Goal: Transaction & Acquisition: Purchase product/service

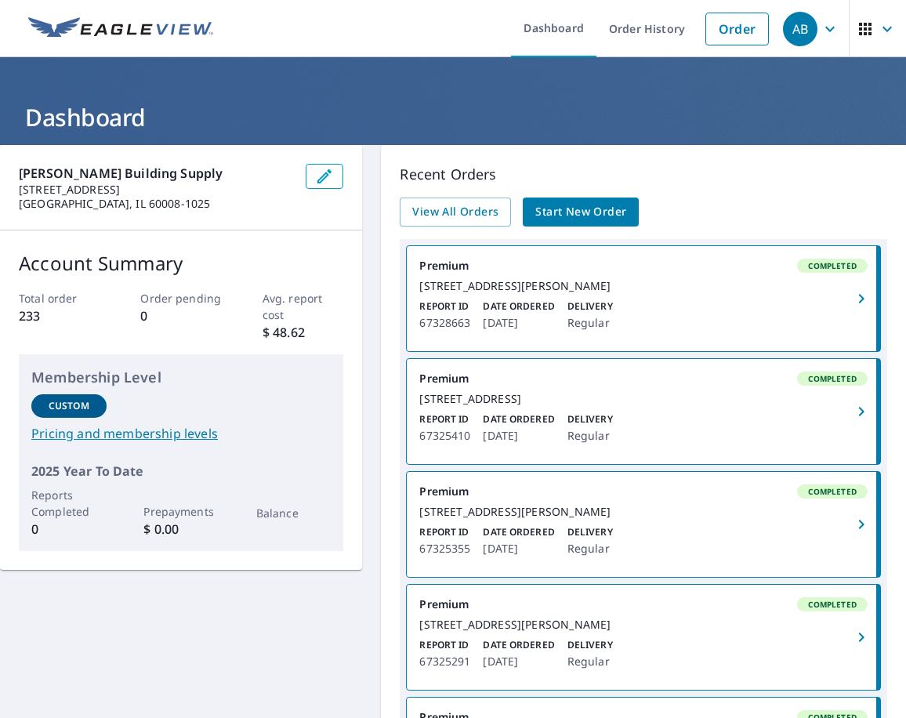
click at [845, 215] on div "View All Orders Start New Order" at bounding box center [643, 211] width 487 height 29
click at [592, 205] on span "Start New Order" at bounding box center [580, 212] width 91 height 20
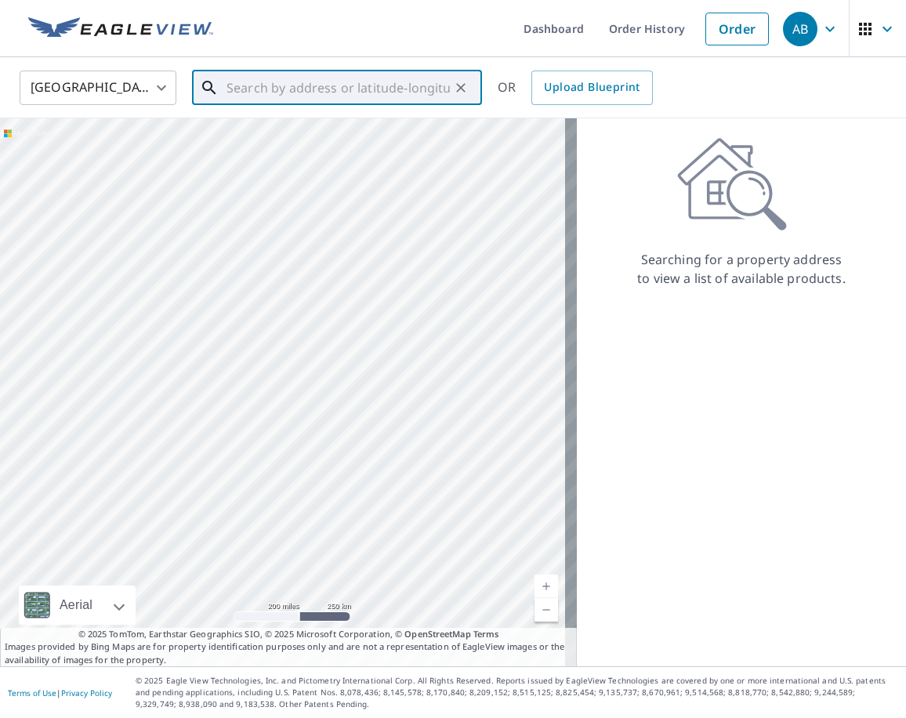
click at [253, 88] on input "text" at bounding box center [337, 88] width 223 height 44
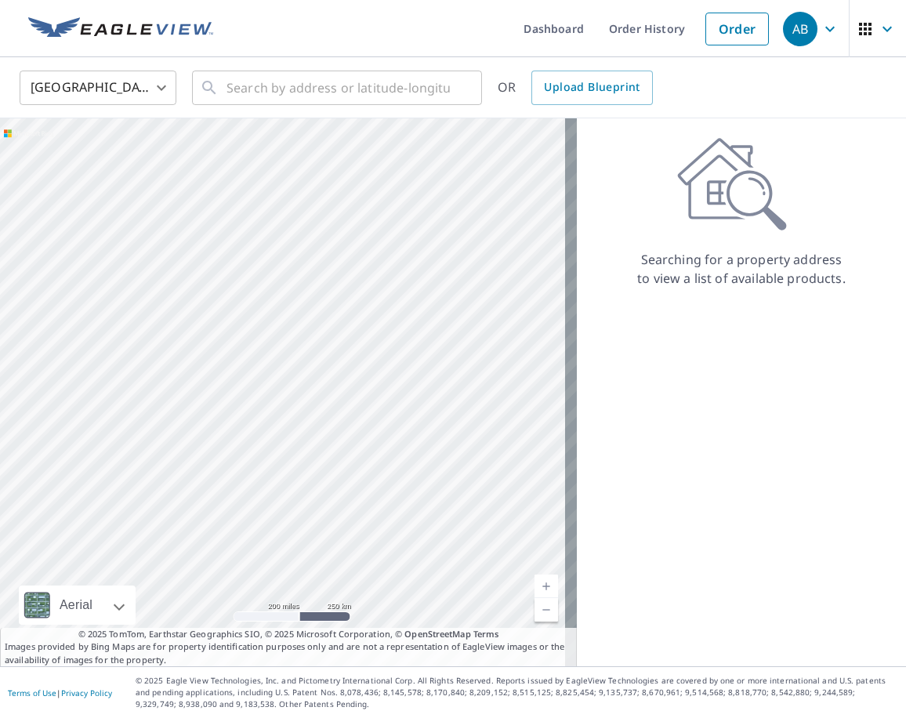
click at [830, 497] on div "Searching for a property address to view a list of available products." at bounding box center [741, 392] width 329 height 548
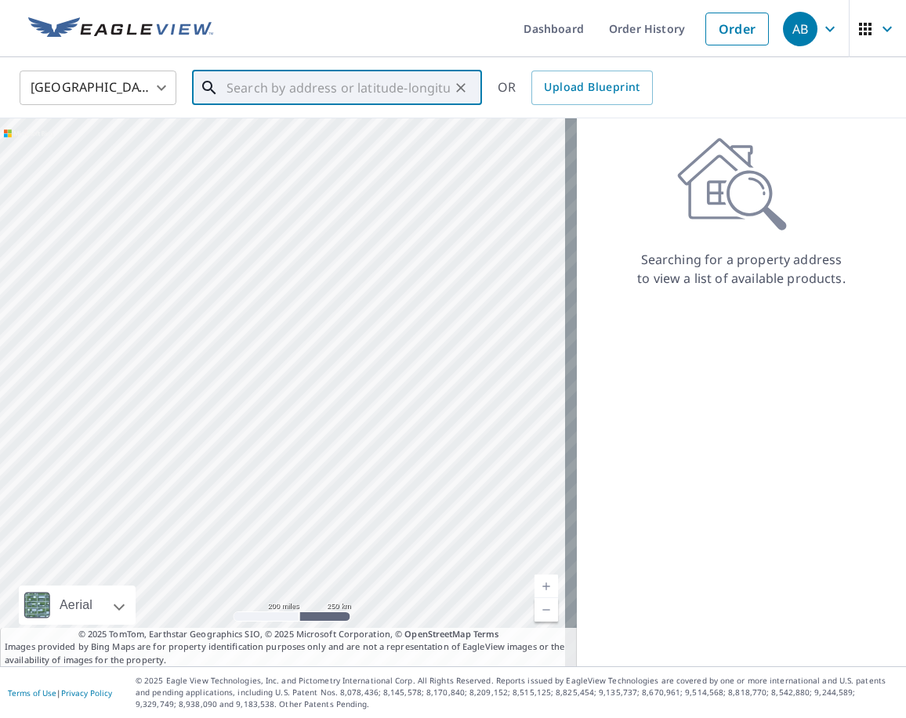
click at [334, 96] on input "text" at bounding box center [337, 88] width 223 height 44
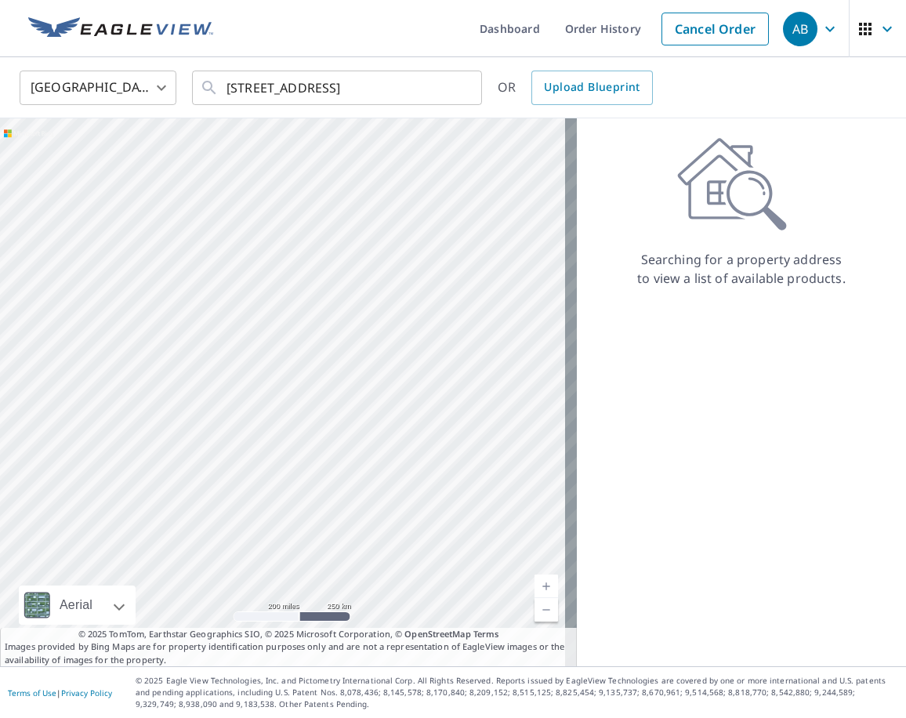
click at [768, 511] on div "Searching for a property address to view a list of available products." at bounding box center [741, 392] width 329 height 548
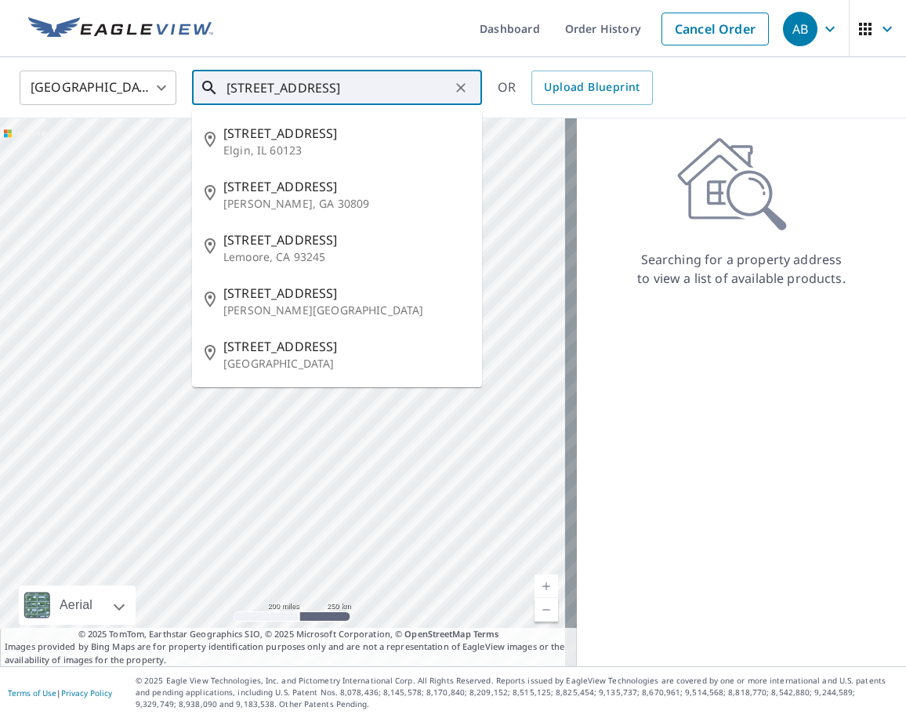
click at [394, 96] on input "[STREET_ADDRESS]" at bounding box center [337, 88] width 223 height 44
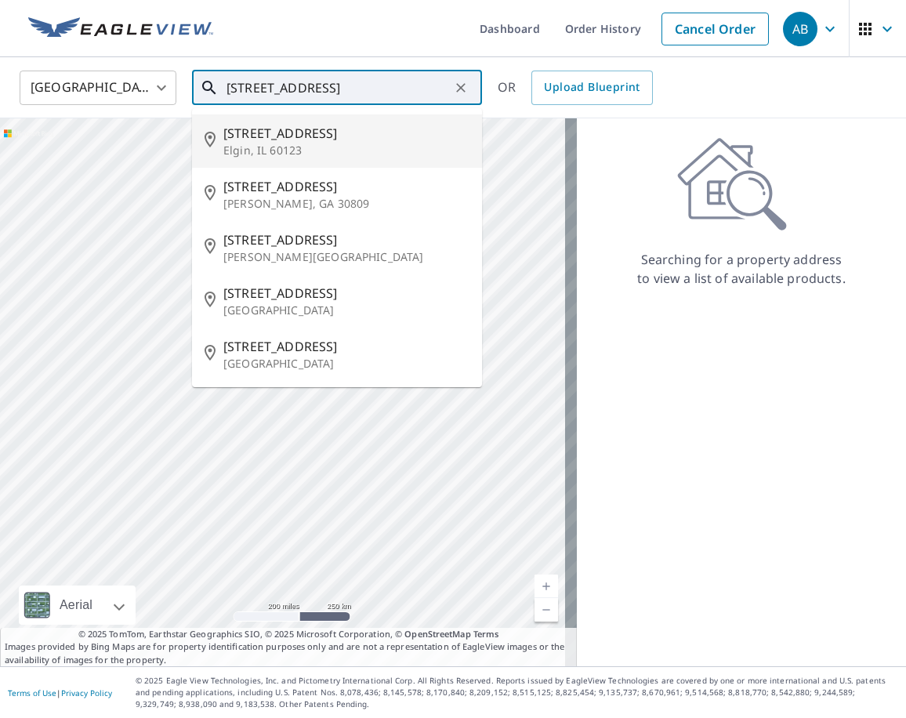
click at [356, 143] on p "Elgin, IL 60123" at bounding box center [346, 151] width 246 height 16
type input "[STREET_ADDRESS][PERSON_NAME]"
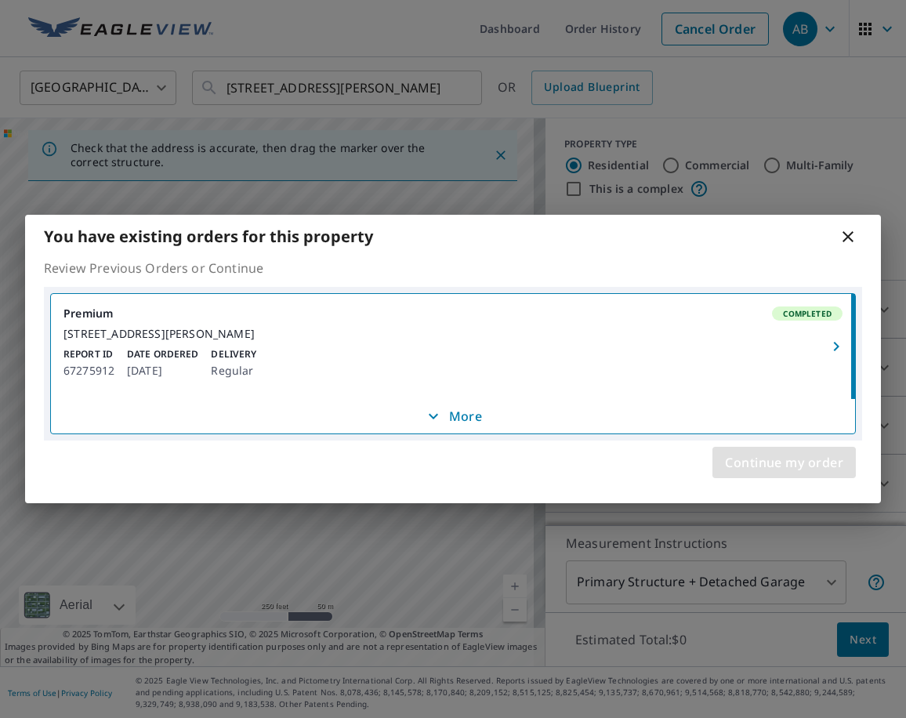
click at [760, 469] on span "Continue my order" at bounding box center [784, 462] width 118 height 22
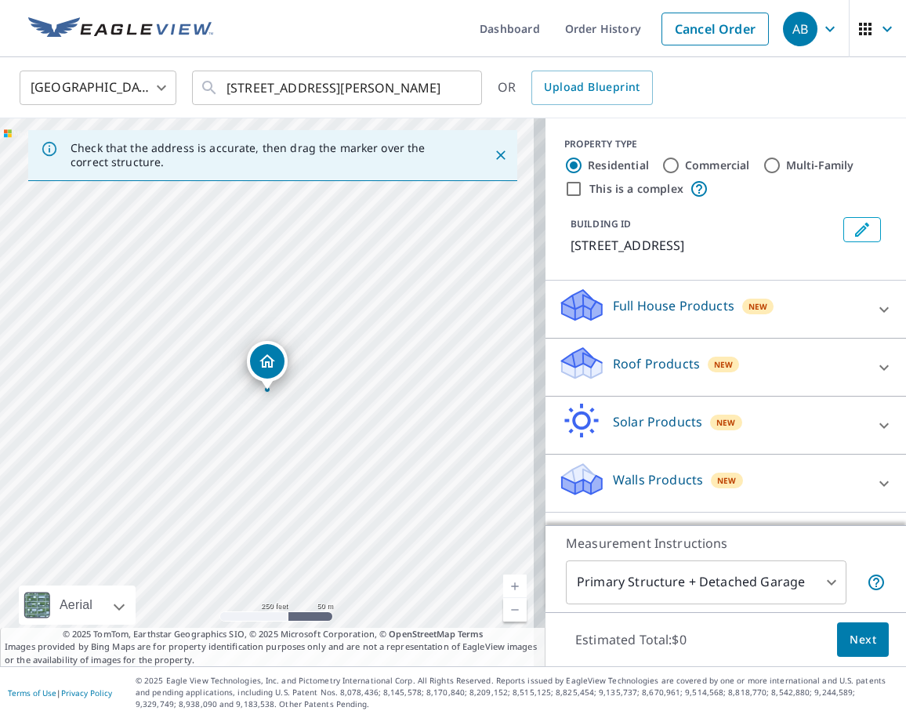
click at [614, 484] on p "Walls Products" at bounding box center [658, 479] width 90 height 19
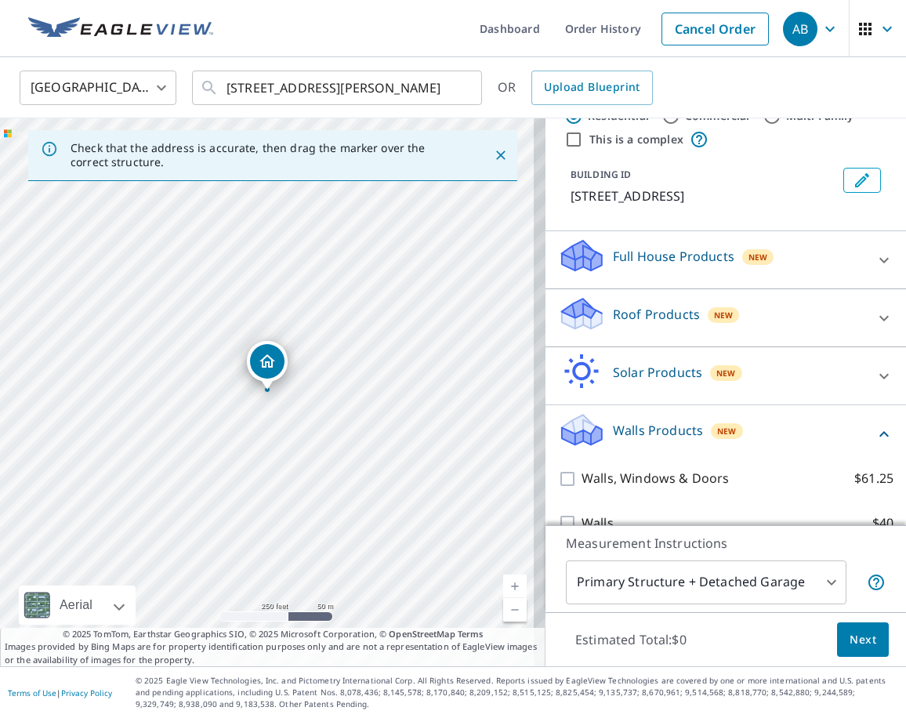
scroll to position [76, 0]
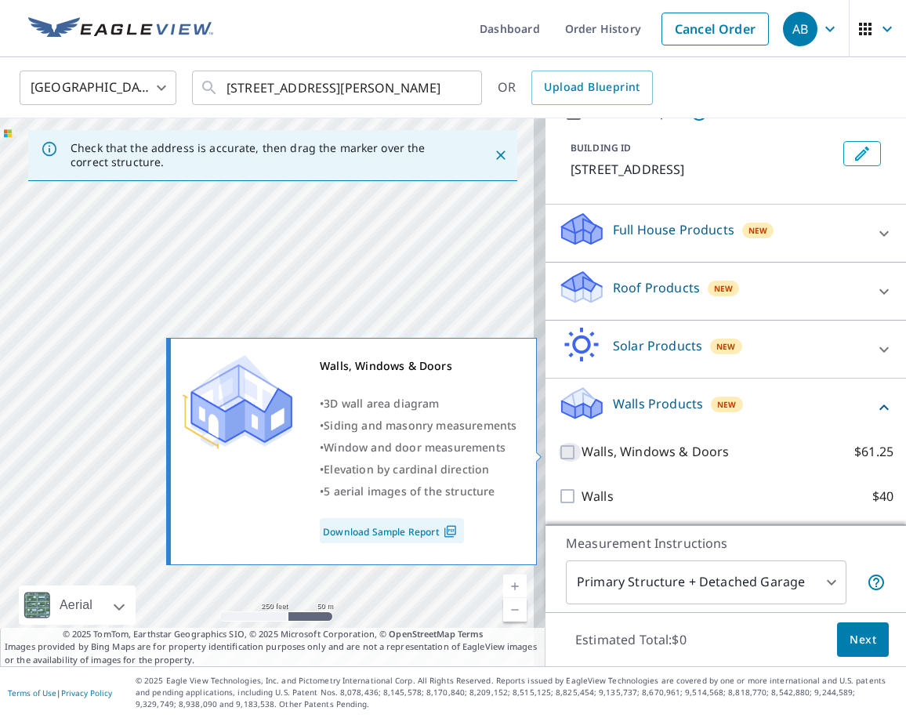
click at [558, 457] on input "Walls, Windows & Doors $61.25" at bounding box center [570, 452] width 24 height 19
checkbox input "true"
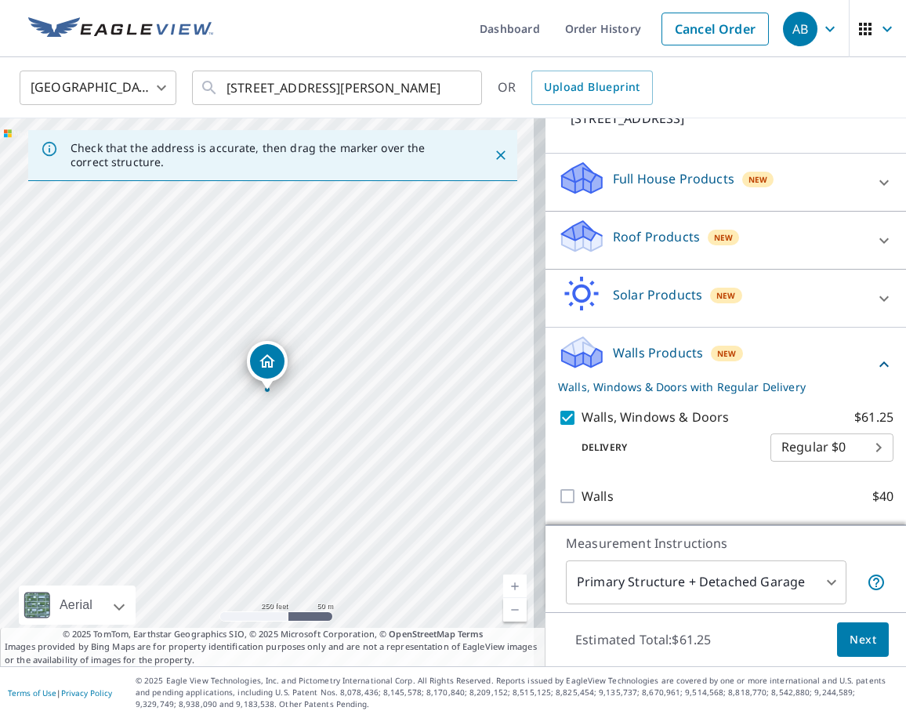
scroll to position [0, 0]
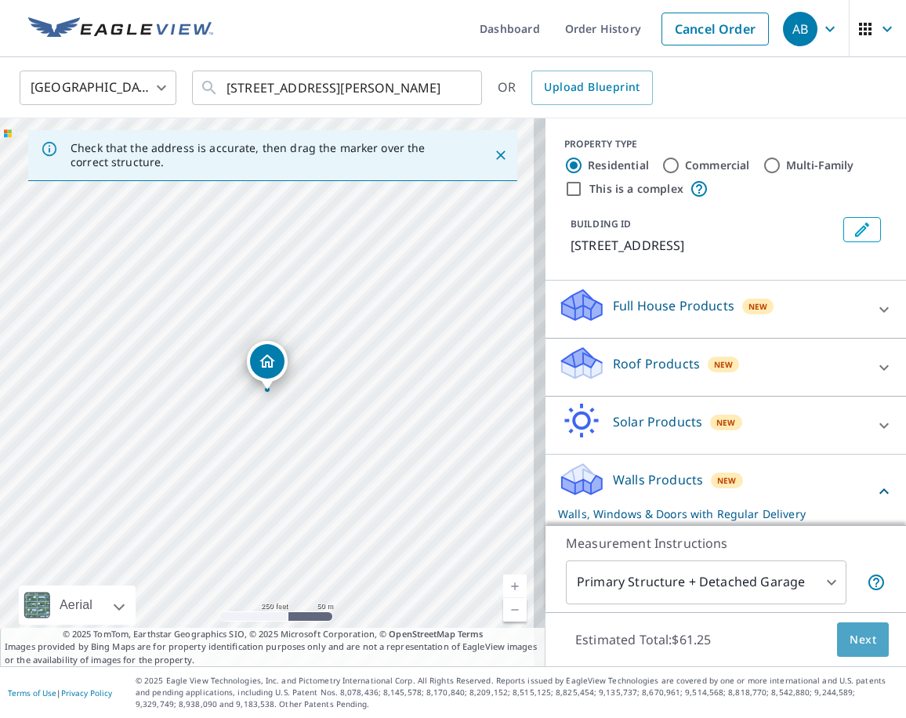
click at [849, 632] on span "Next" at bounding box center [862, 640] width 27 height 20
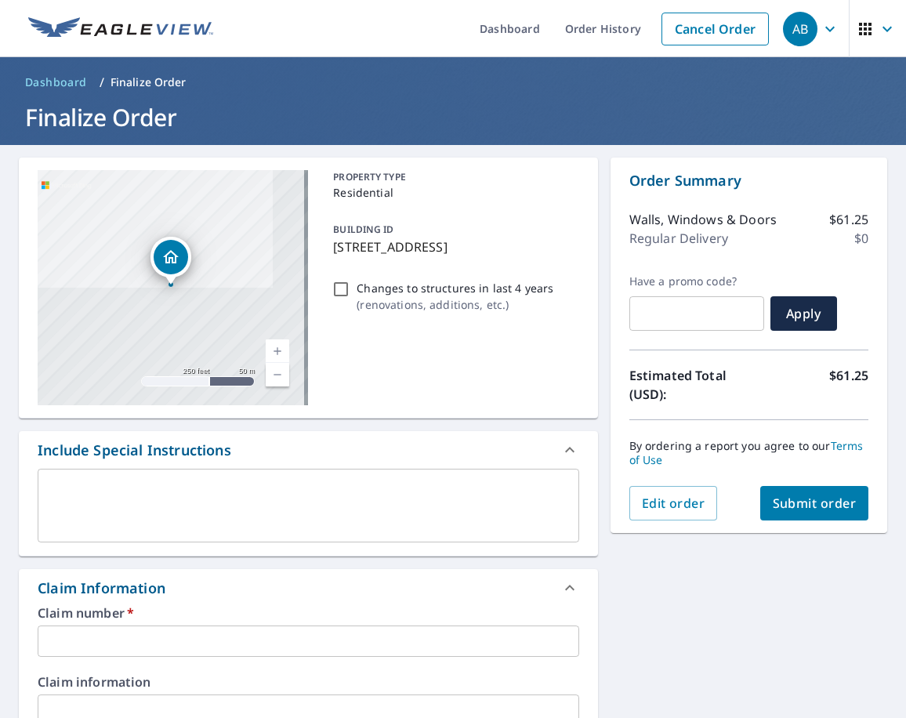
click at [533, 358] on div "PROPERTY TYPE Residential BUILDING ID [STREET_ADDRESS] Changes to structures in…" at bounding box center [453, 287] width 252 height 235
checkbox input "true"
click at [147, 498] on textarea at bounding box center [309, 505] width 520 height 45
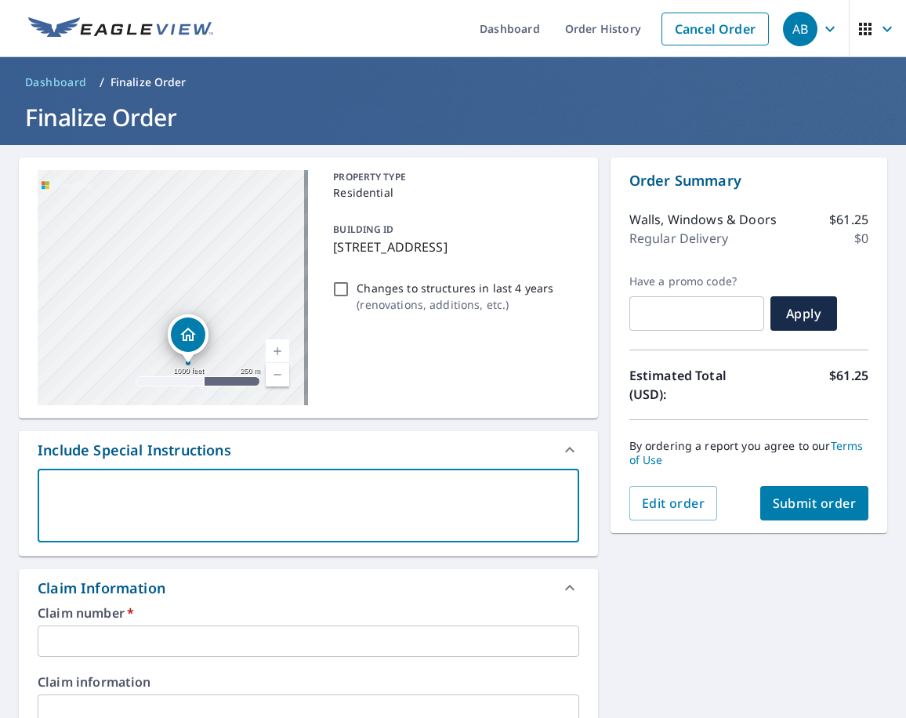
click at [130, 626] on input "text" at bounding box center [308, 640] width 541 height 31
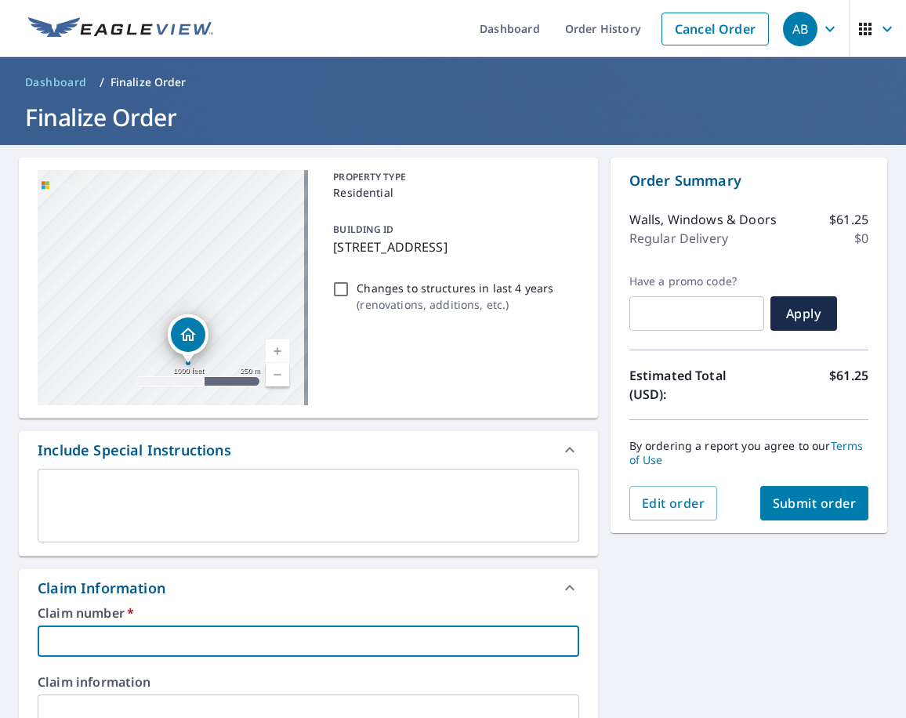
type input "i"
checkbox input "true"
type input "I"
checkbox input "true"
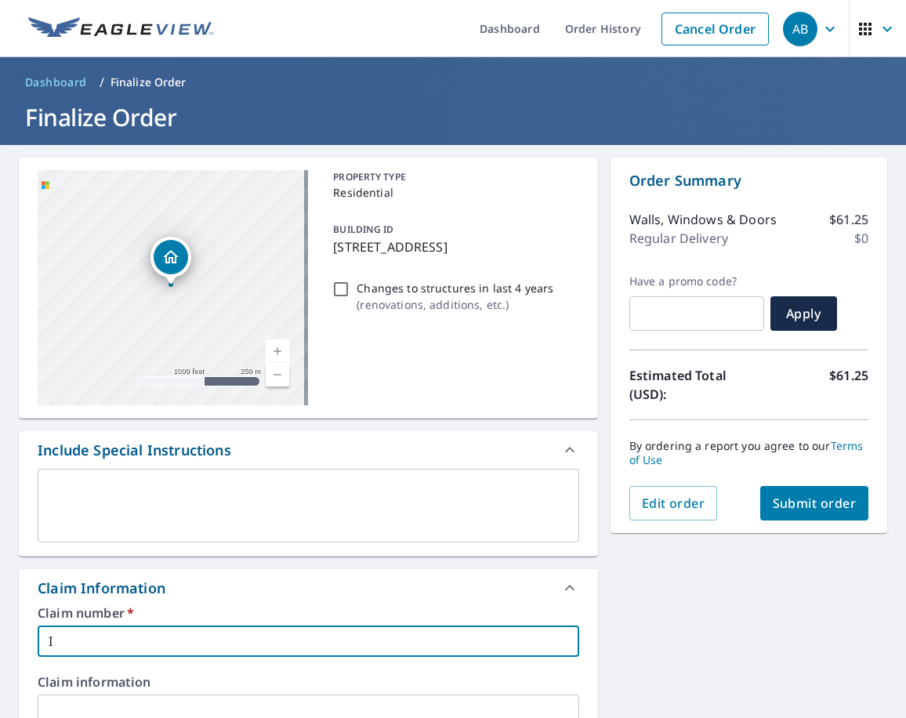
type input "Il"
checkbox input "true"
type input "Ill"
checkbox input "true"
type input "Illi"
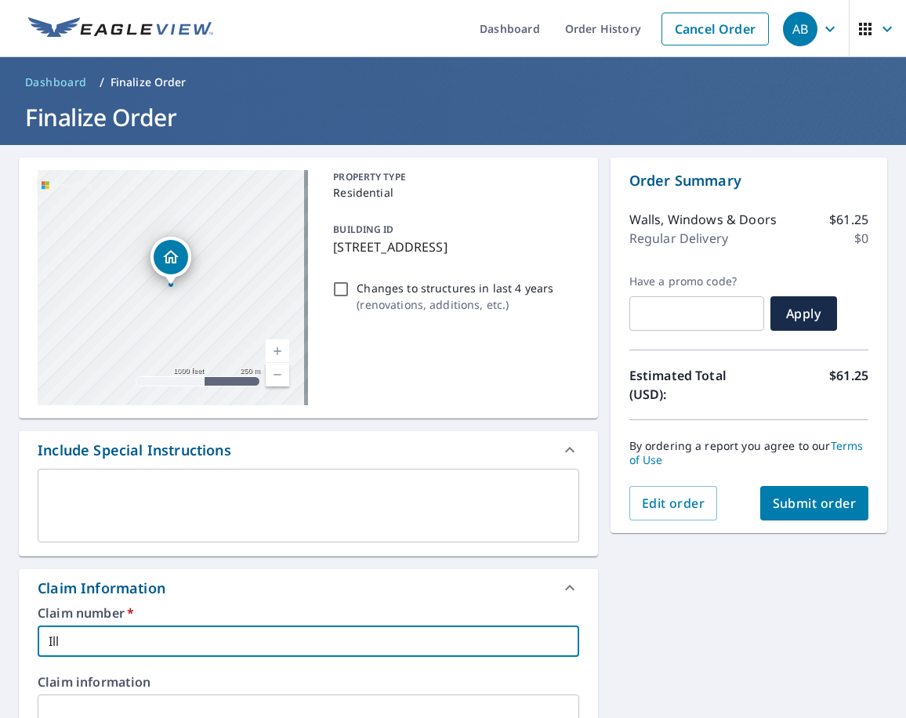
checkbox input "true"
type input "Illin"
checkbox input "true"
type input "Illino"
checkbox input "true"
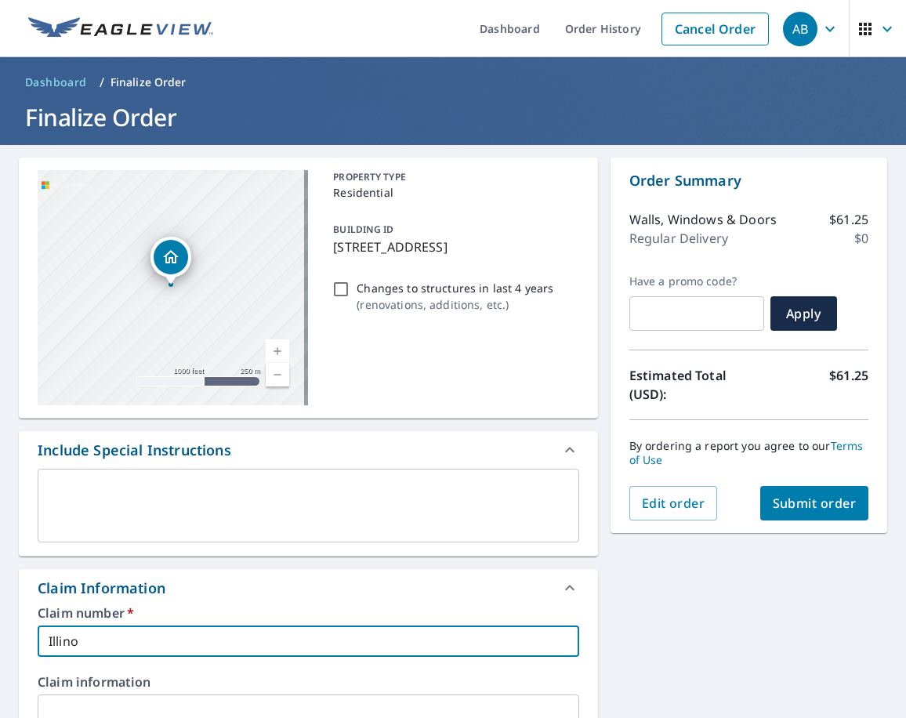
type input "Illinoi"
checkbox input "true"
type input "[US_STATE]"
checkbox input "true"
type input "[US_STATE]"
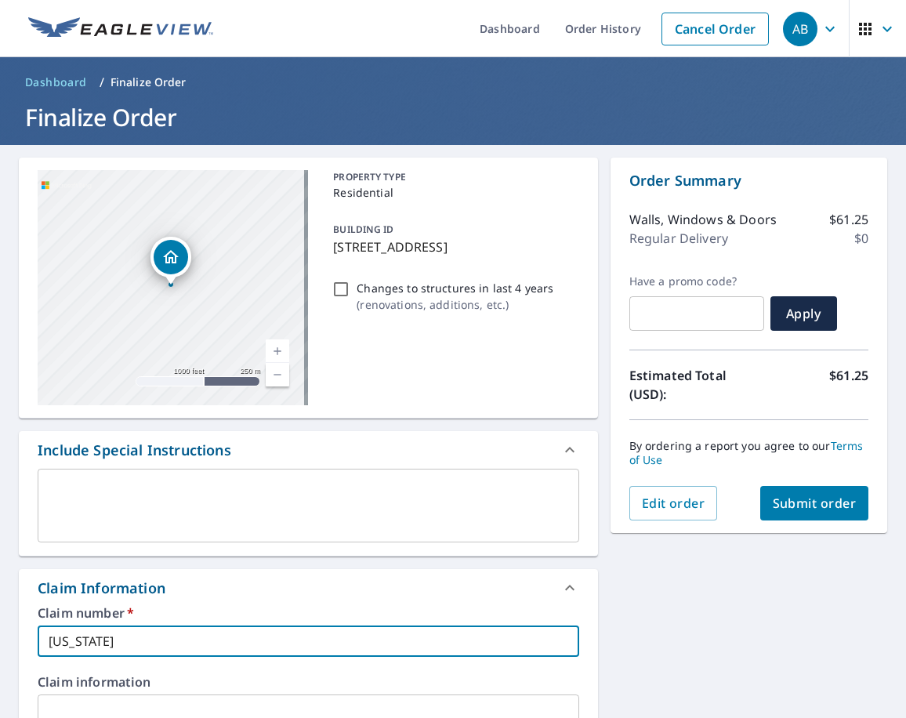
checkbox input "true"
type input "[US_STATE] H"
checkbox input "true"
type input "[US_STATE] Ho"
checkbox input "true"
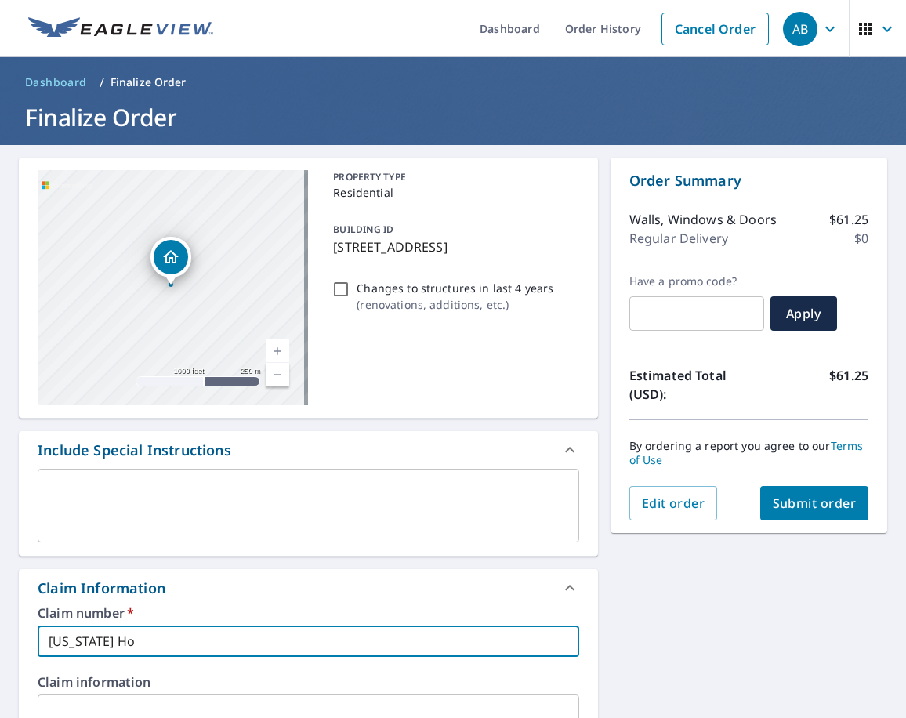
type input "[US_STATE] Hom"
checkbox input "true"
type input "[US_STATE] Home"
checkbox input "true"
type input "[US_STATE] Home"
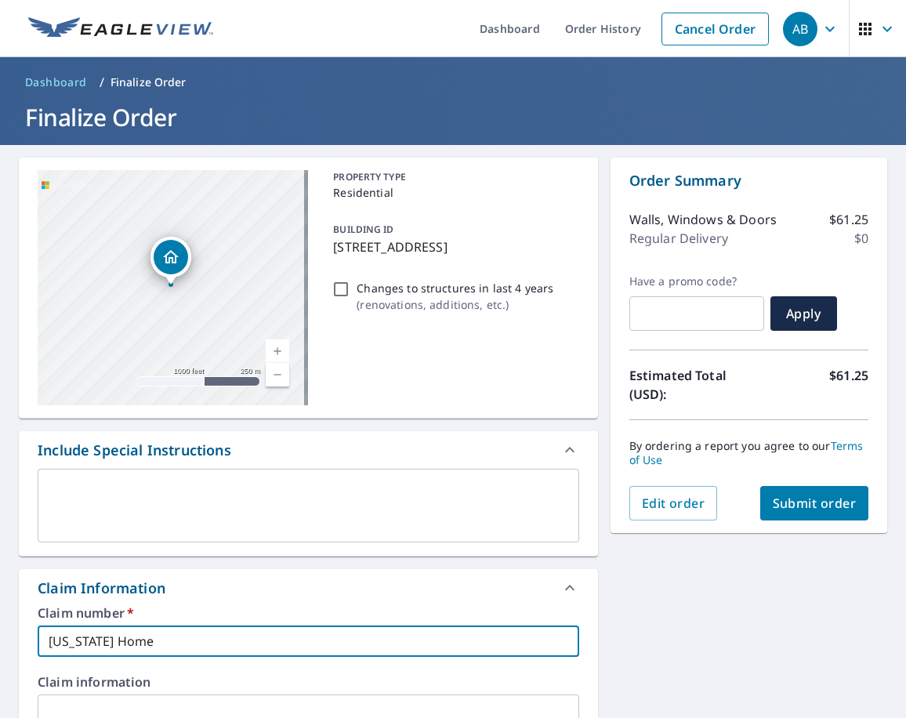
checkbox input "true"
type input "[US_STATE] Home R"
checkbox input "true"
type input "[US_STATE] Home Re"
checkbox input "true"
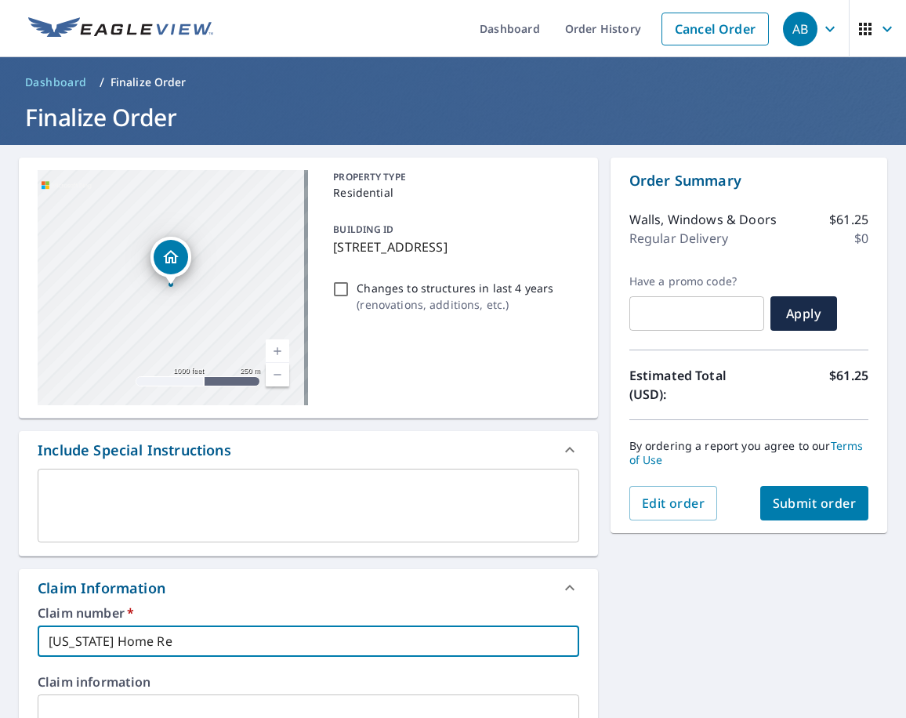
type input "[US_STATE] Home Rem"
checkbox input "true"
type input "[US_STATE] Home Rem-"
checkbox input "true"
type input "[US_STATE] Home Rem-"
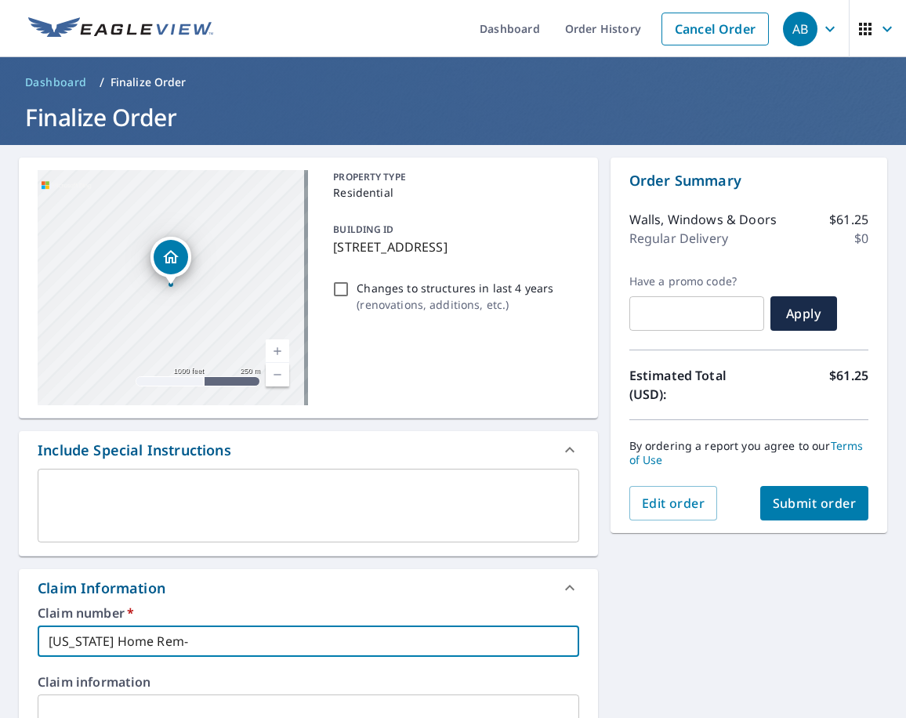
checkbox input "true"
paste input ": [PERSON_NAME]"
type input "[US_STATE] Home Rem- : [PERSON_NAME]"
checkbox input "true"
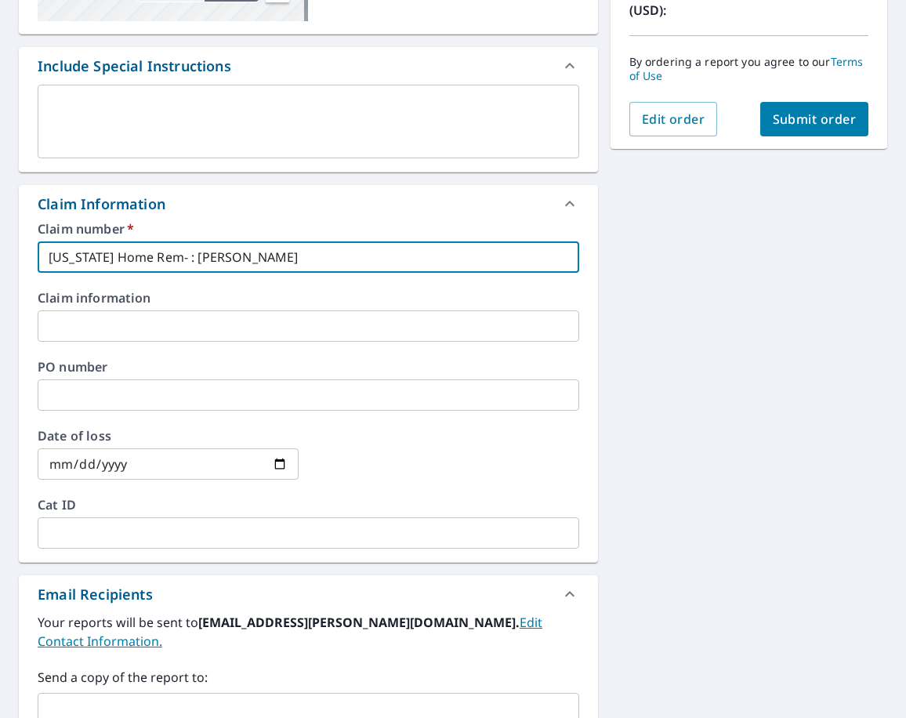
scroll to position [392, 0]
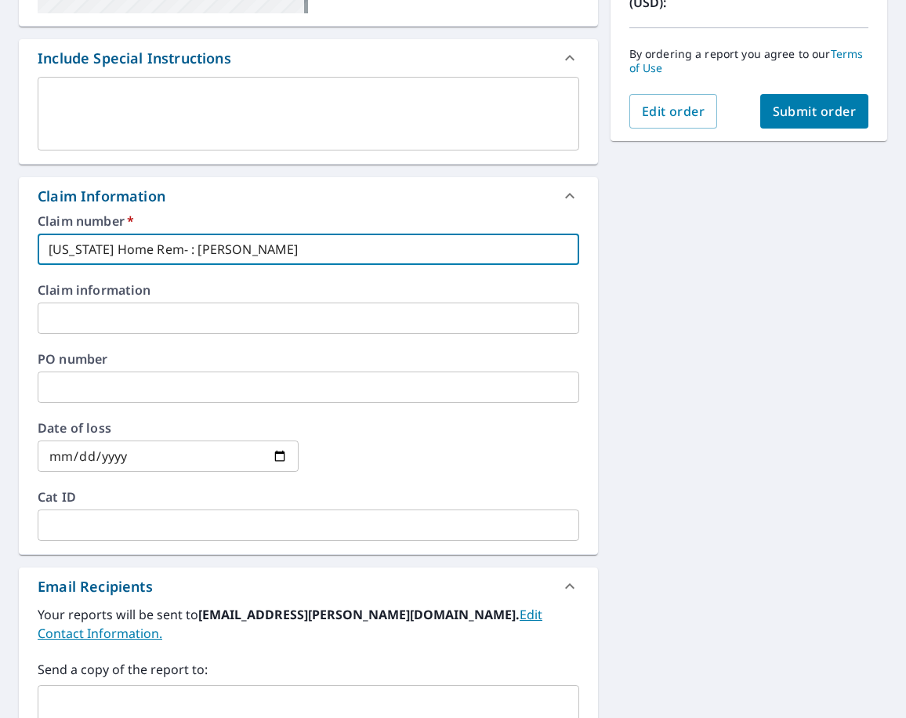
click at [171, 249] on input "[US_STATE] Home Rem- : [PERSON_NAME]" at bounding box center [308, 249] width 541 height 31
type input "[US_STATE] Home Rem- :[PERSON_NAME]"
checkbox input "true"
type input "[US_STATE] Home Rem- [PERSON_NAME]"
checkbox input "true"
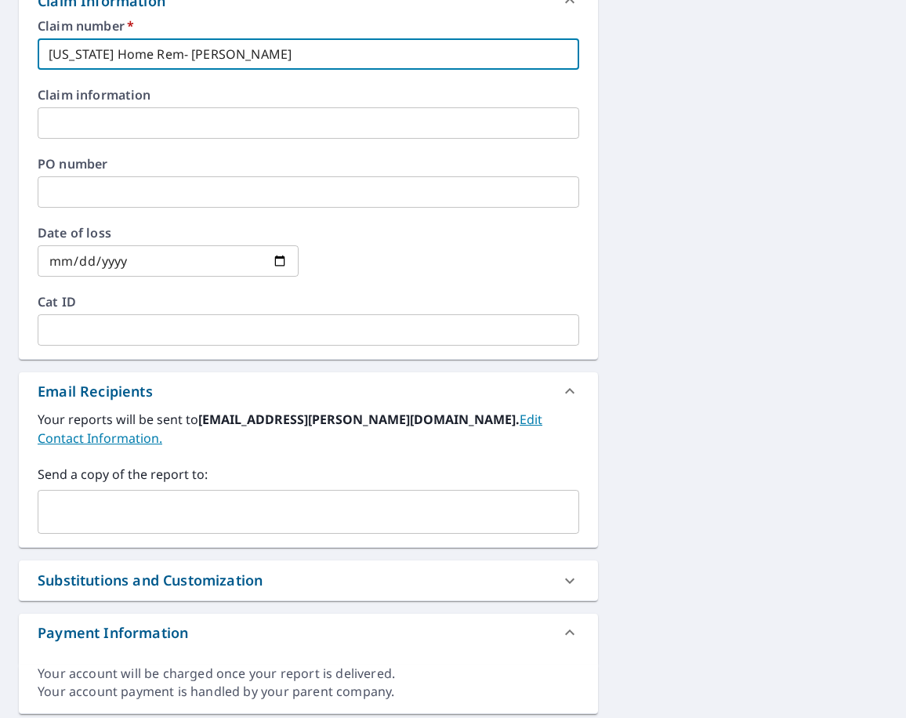
scroll to position [628, 0]
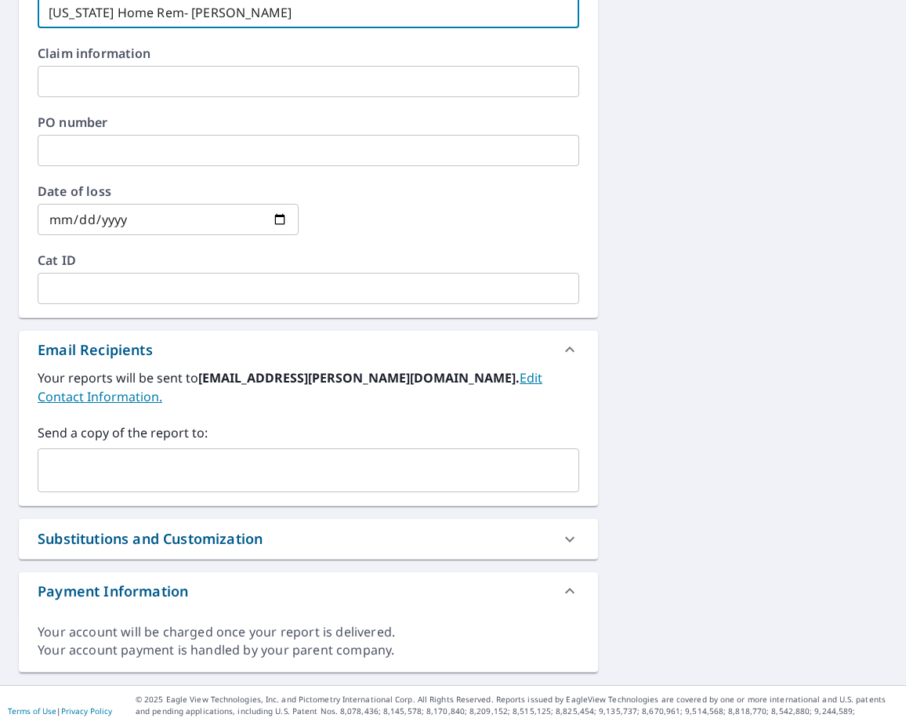
type input "[US_STATE] Home Rem- [PERSON_NAME]"
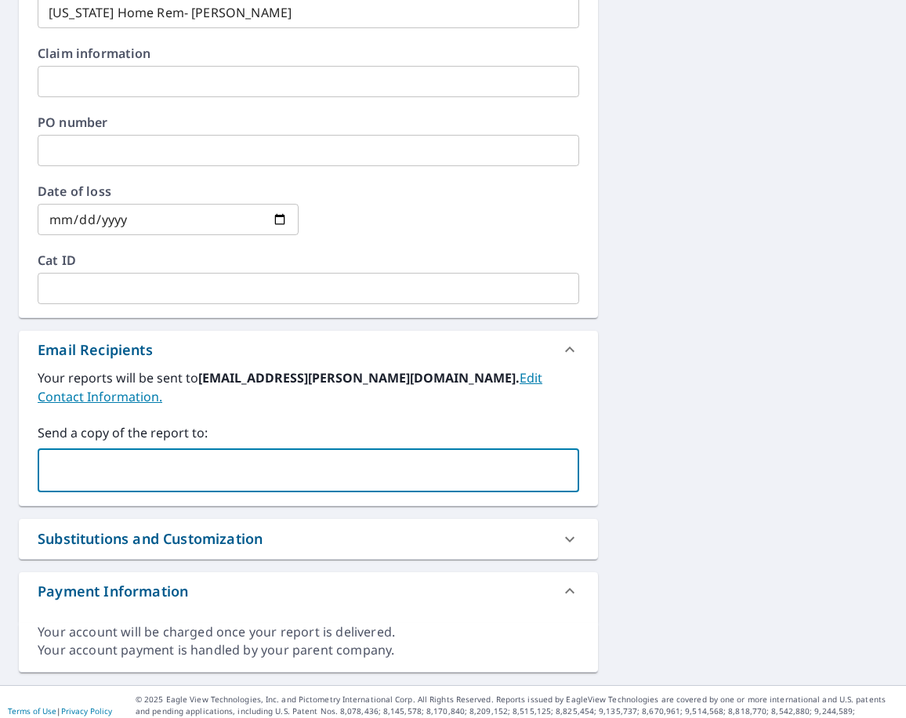
drag, startPoint x: 175, startPoint y: 448, endPoint x: 181, endPoint y: 467, distance: 19.8
click at [176, 455] on input "text" at bounding box center [297, 470] width 504 height 30
type input "[EMAIL_ADDRESS][PERSON_NAME][DOMAIN_NAME]"
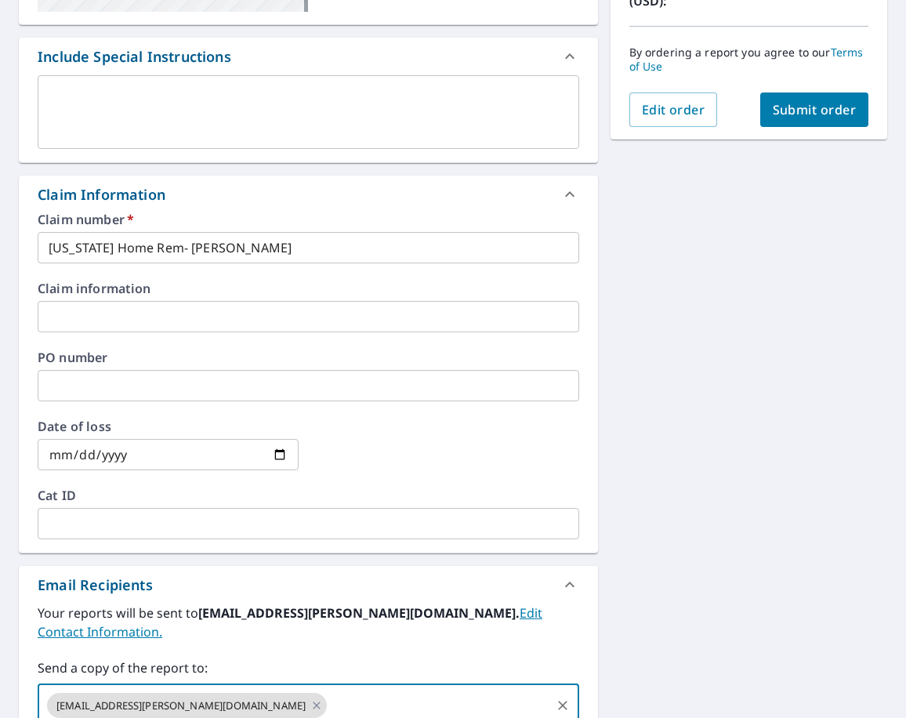
scroll to position [2, 0]
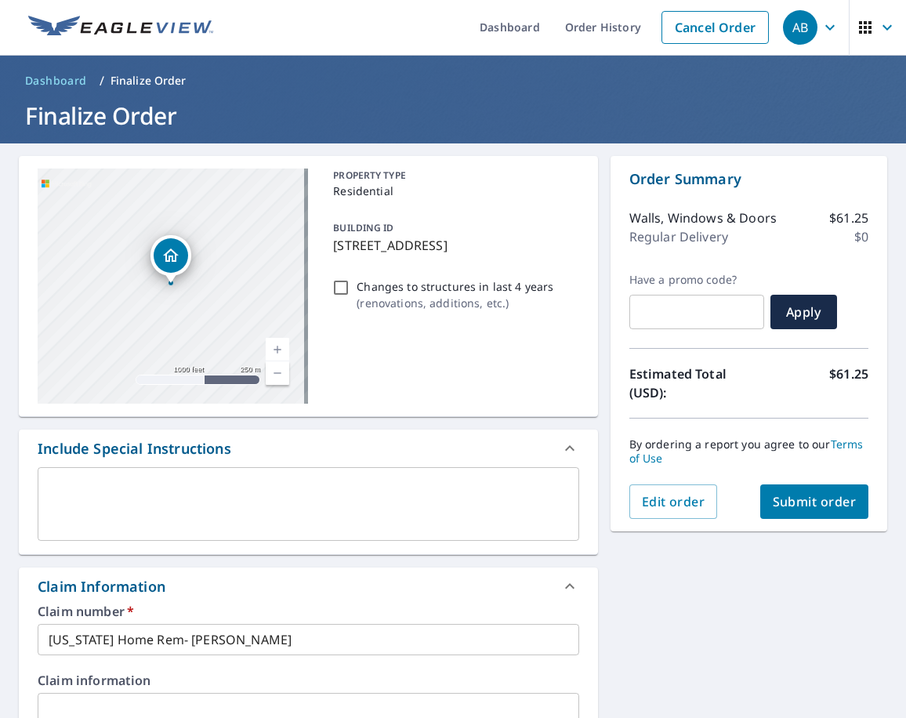
click at [731, 611] on div "[STREET_ADDRESS][PERSON_NAME] Aerial Road A standard road map Aerial A detailed…" at bounding box center [453, 727] width 906 height 1168
click at [802, 496] on span "Submit order" at bounding box center [815, 501] width 84 height 17
checkbox input "true"
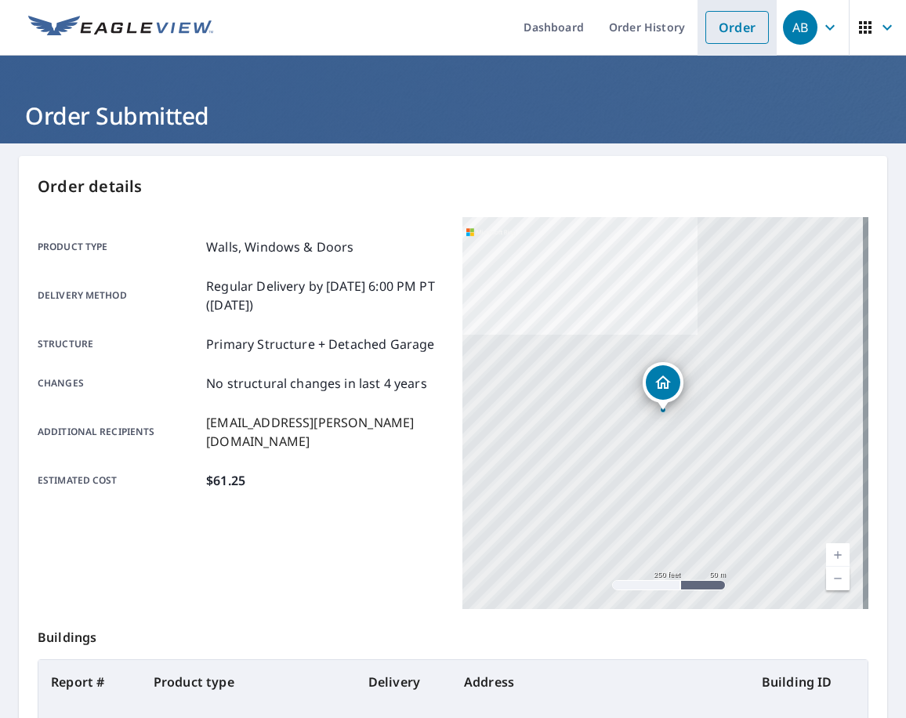
click at [724, 20] on link "Order" at bounding box center [736, 27] width 63 height 33
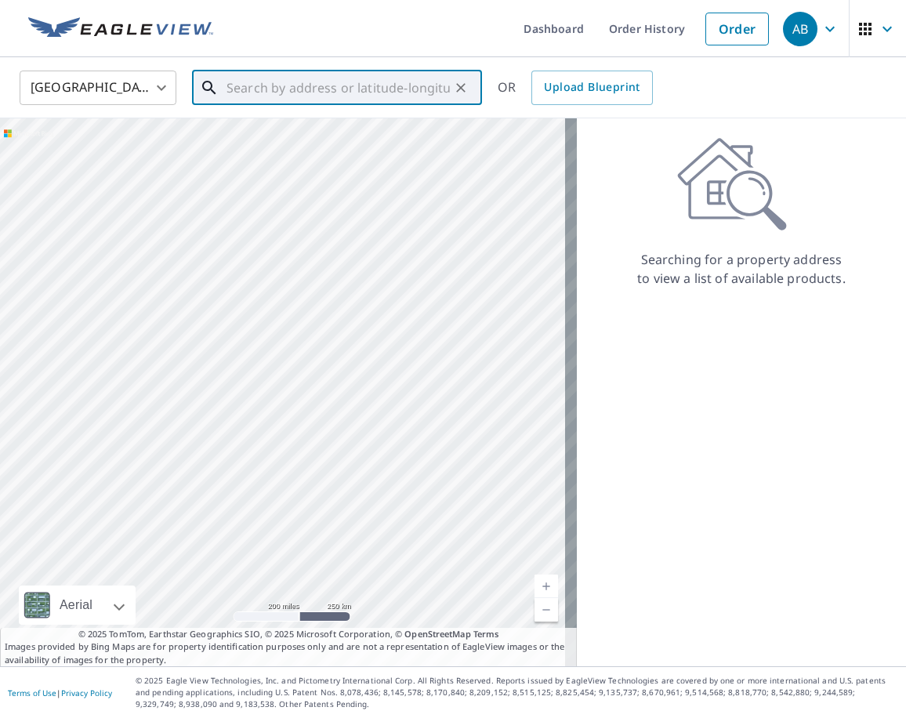
click at [298, 84] on input "text" at bounding box center [337, 88] width 223 height 44
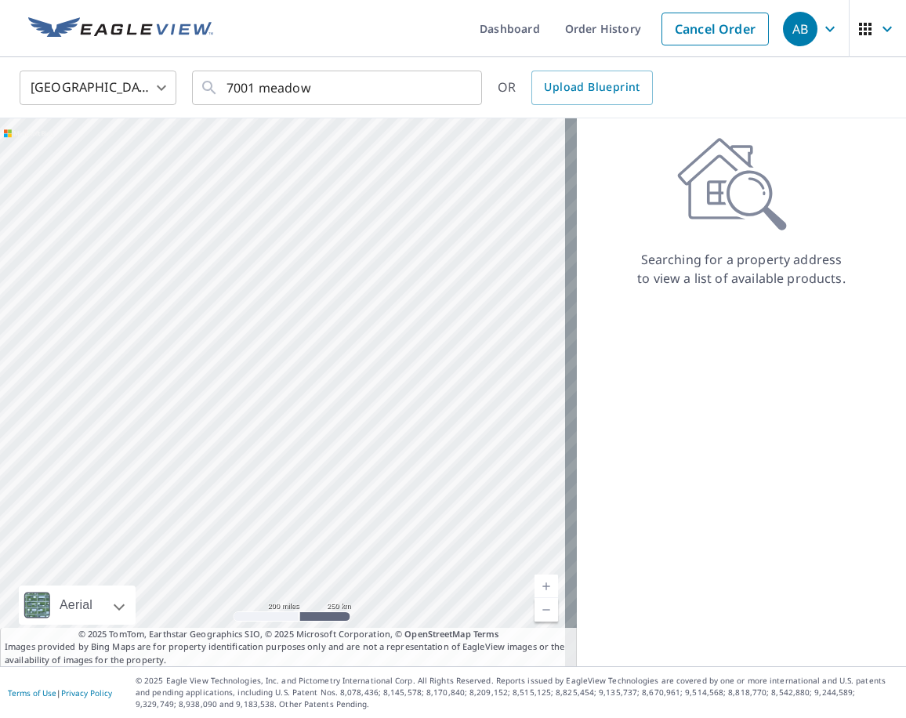
click at [798, 493] on div "Searching for a property address to view a list of available products." at bounding box center [741, 392] width 329 height 548
click at [351, 99] on input "7001 meadow" at bounding box center [337, 88] width 223 height 44
click at [733, 425] on div "Searching for a property address to view a list of available products." at bounding box center [741, 392] width 329 height 548
click at [257, 92] on input "[STREET_ADDRESS]" at bounding box center [337, 88] width 223 height 44
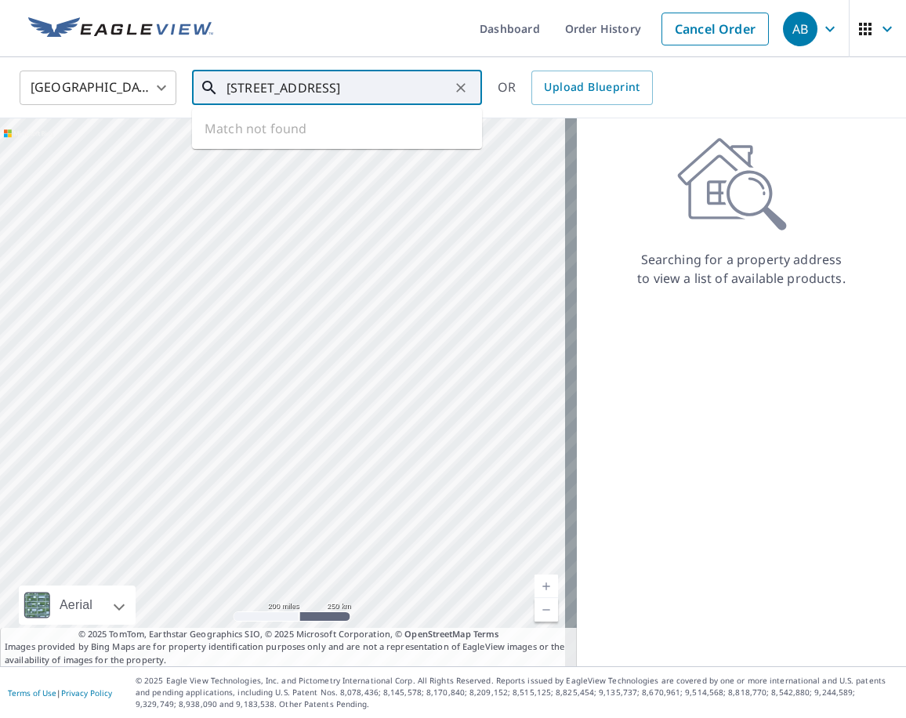
type input "[STREET_ADDRESS]"
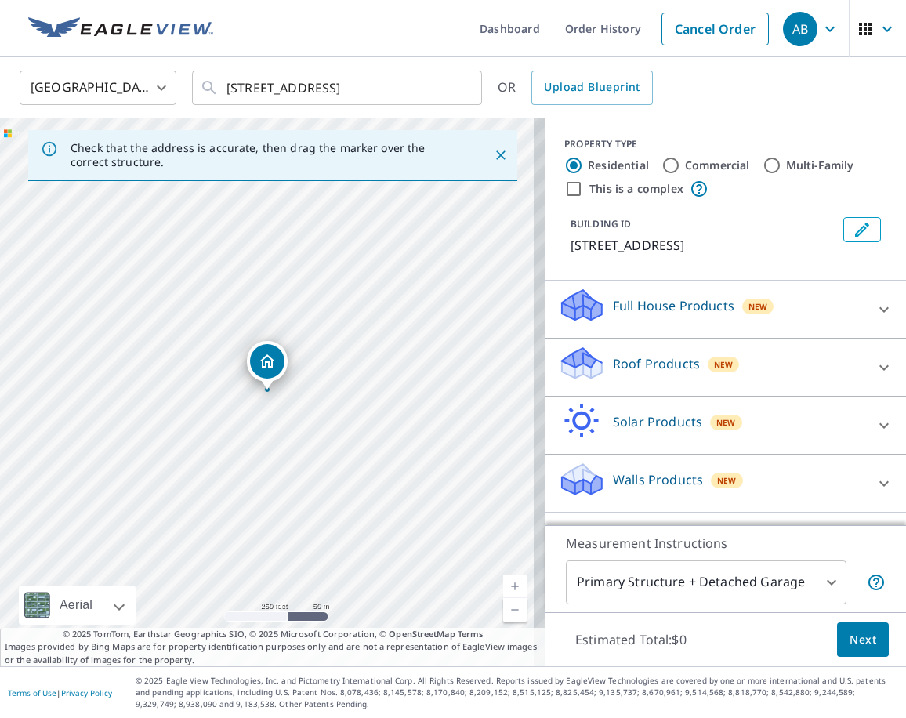
click at [516, 112] on div "[GEOGRAPHIC_DATA] [GEOGRAPHIC_DATA] ​ [STREET_ADDRESS] ​ OR Upload Blueprint" at bounding box center [453, 87] width 906 height 61
click at [459, 91] on icon "Clear" at bounding box center [461, 88] width 16 height 16
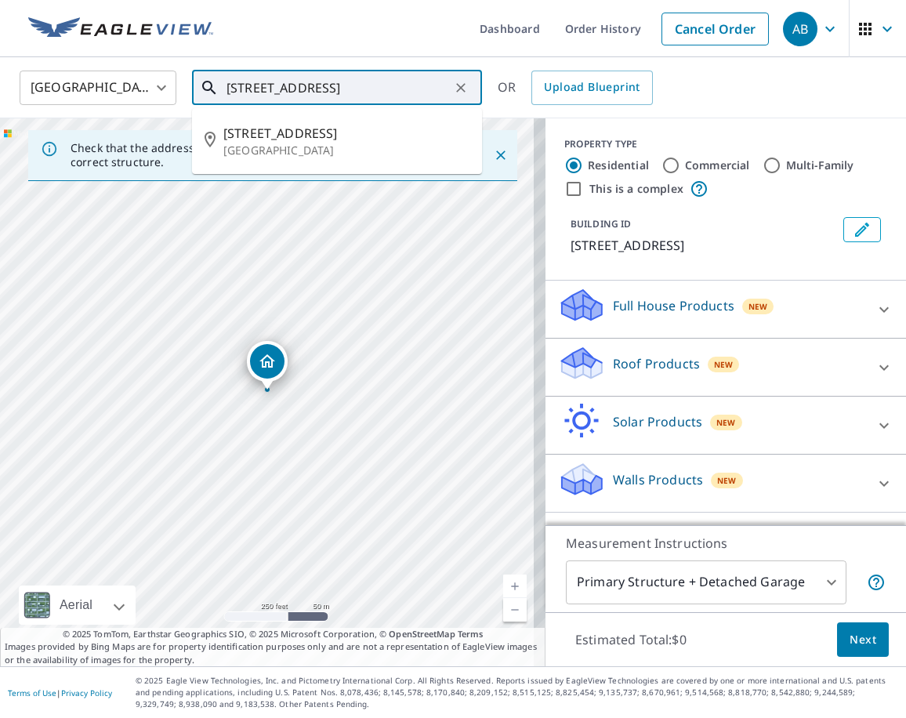
type input "[STREET_ADDRESS]"
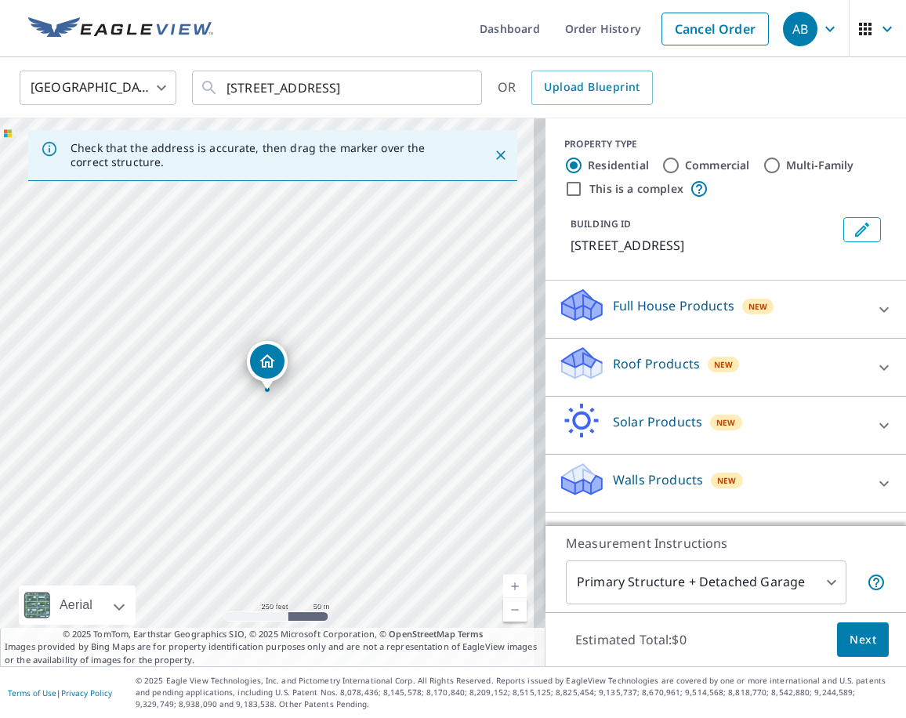
click at [499, 100] on div "OR Upload Blueprint" at bounding box center [575, 88] width 155 height 34
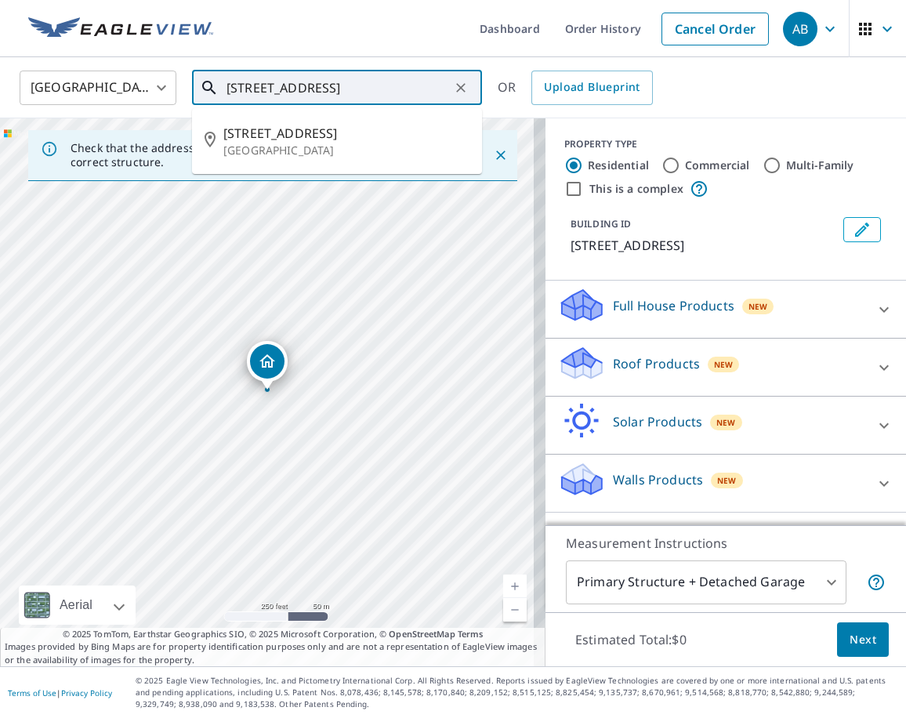
click at [378, 101] on input "[STREET_ADDRESS]" at bounding box center [337, 88] width 223 height 44
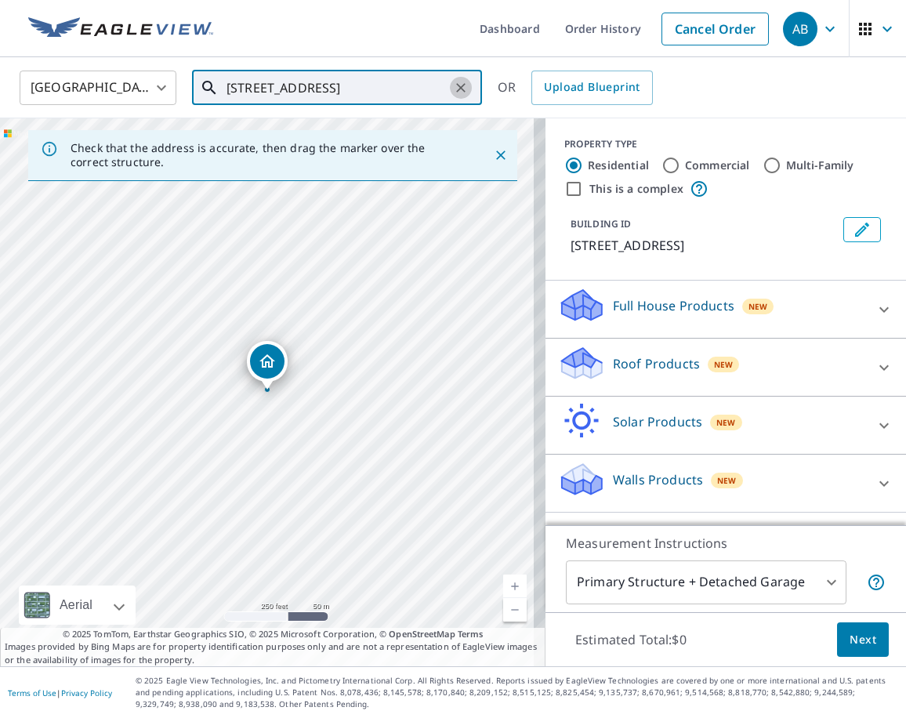
click at [469, 84] on button "Clear" at bounding box center [461, 88] width 22 height 22
paste input "[STREET_ADDRESS]"
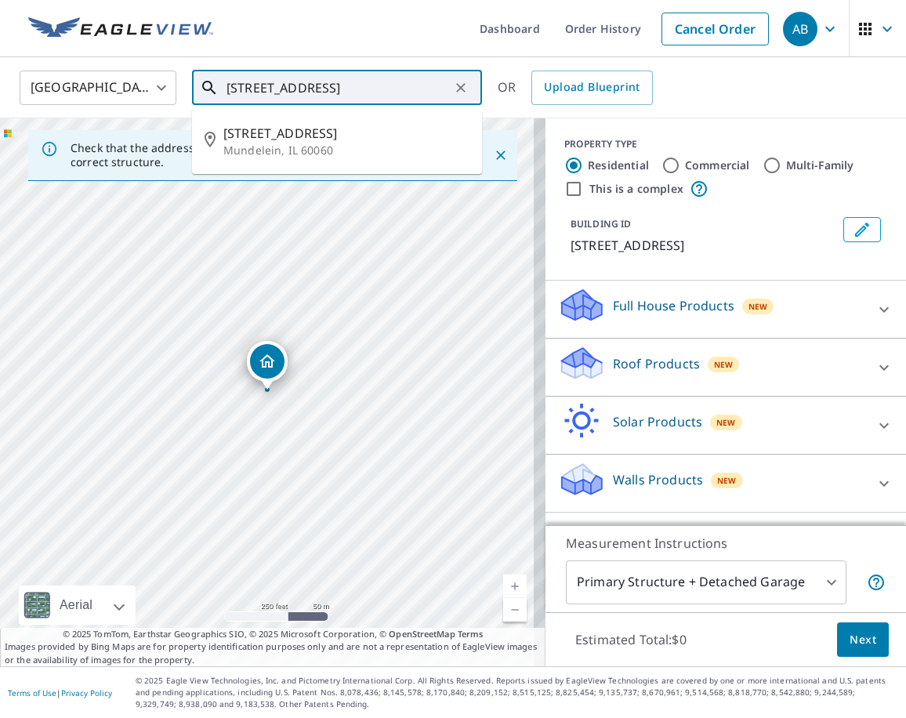
type input "[STREET_ADDRESS]"
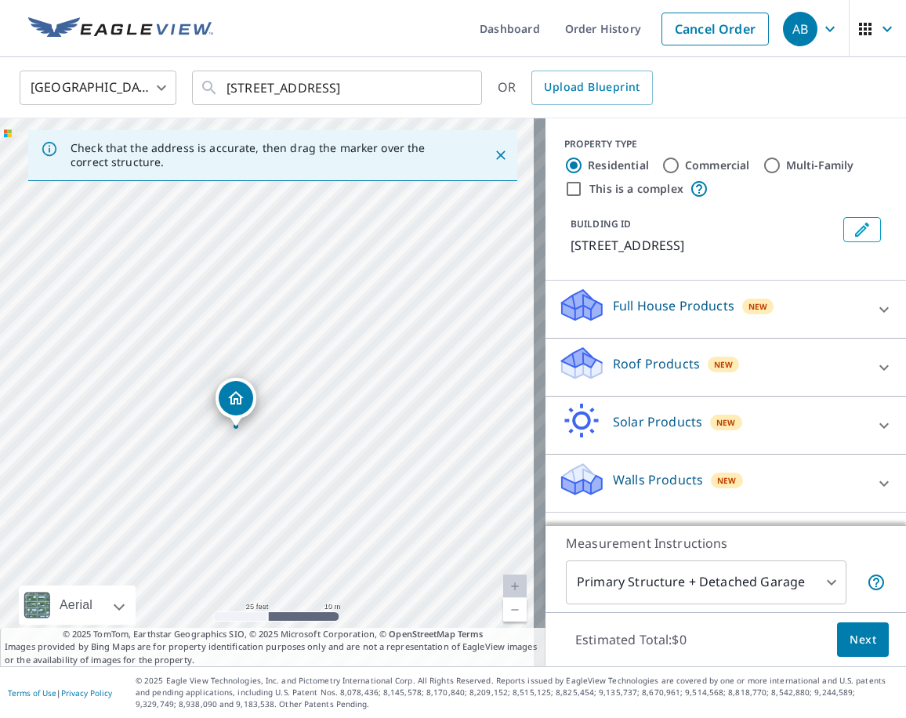
drag, startPoint x: 389, startPoint y: 494, endPoint x: 320, endPoint y: 494, distance: 69.0
click at [320, 494] on div "[STREET_ADDRESS]" at bounding box center [272, 392] width 545 height 548
click at [705, 103] on div "[GEOGRAPHIC_DATA] [GEOGRAPHIC_DATA] ​ [STREET_ADDRESS] long grovr ​ OR Upload B…" at bounding box center [447, 87] width 879 height 37
click at [628, 373] on p "Roof Products" at bounding box center [656, 363] width 87 height 19
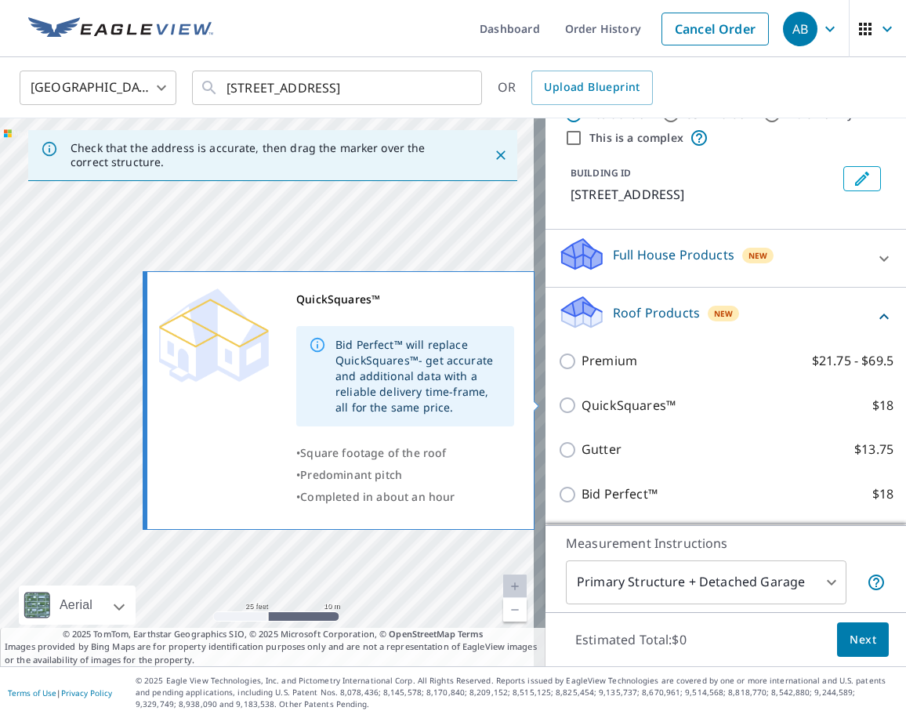
scroll to position [78, 0]
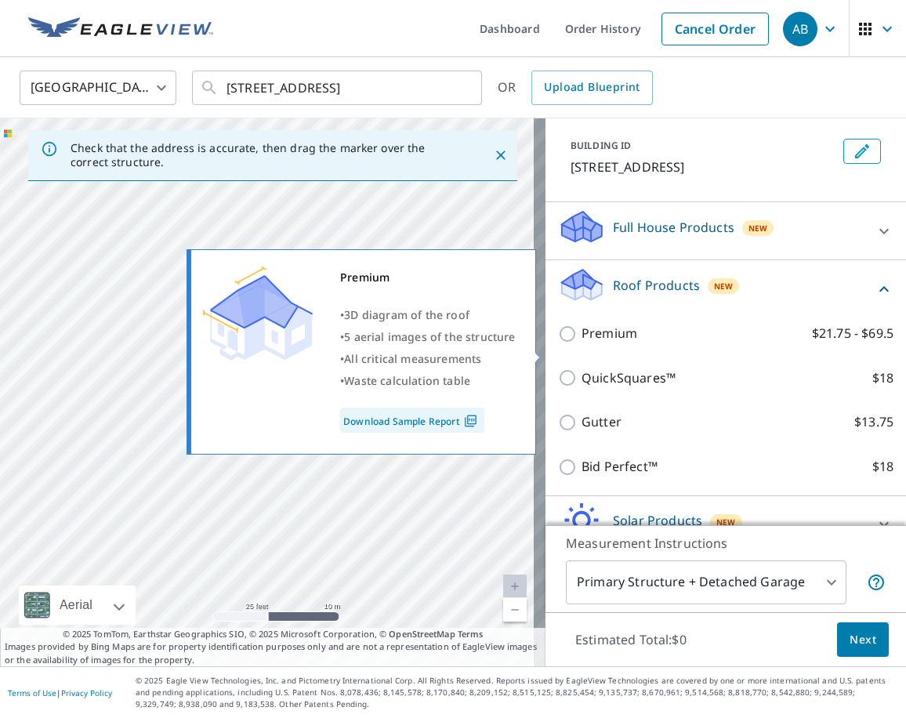
click at [569, 343] on input "Premium $21.75 - $69.5" at bounding box center [570, 333] width 24 height 19
checkbox input "true"
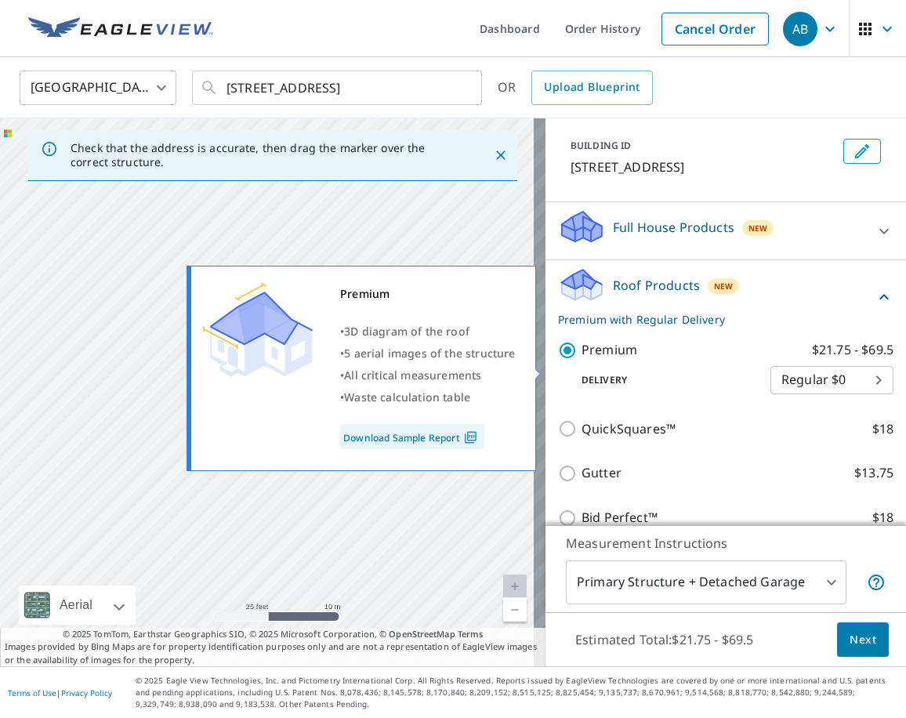
click at [558, 353] on div "Premium $21.75 - $69.5 Delivery Regular $0 8 ​" at bounding box center [725, 367] width 335 height 79
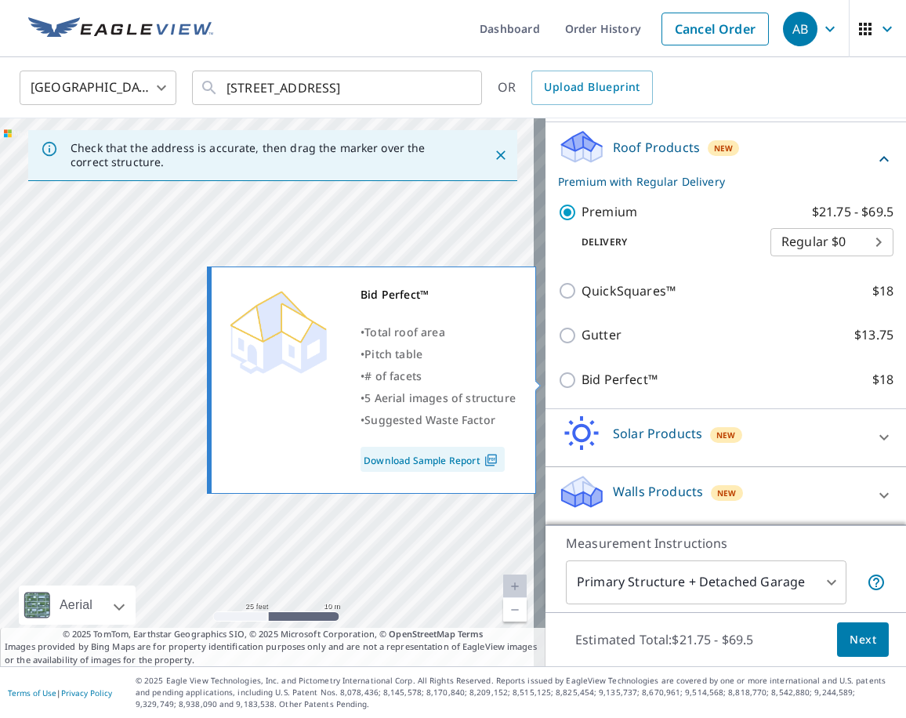
scroll to position [235, 0]
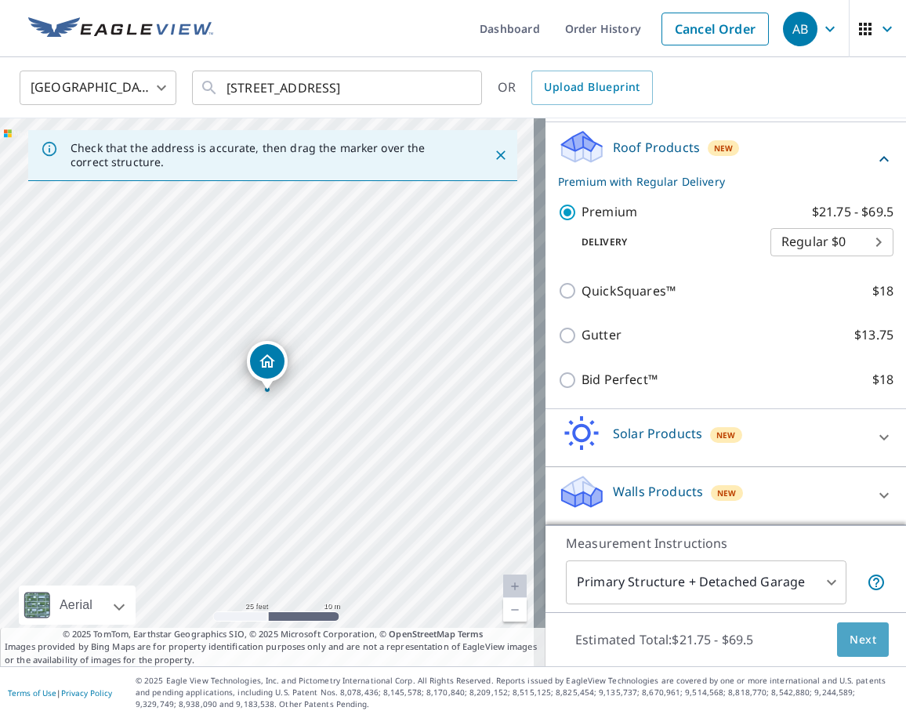
click at [849, 641] on span "Next" at bounding box center [862, 640] width 27 height 20
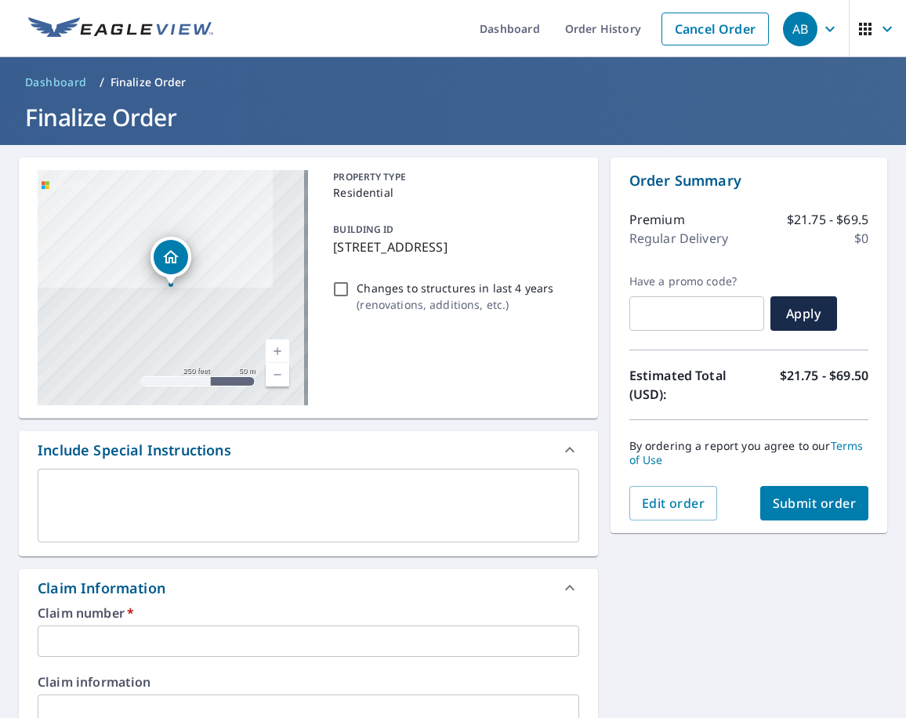
drag, startPoint x: 775, startPoint y: 635, endPoint x: 766, endPoint y: 625, distance: 13.3
click at [772, 632] on div "[STREET_ADDRESS][GEOGRAPHIC_DATA] A standard road map Aerial A detailed look fr…" at bounding box center [453, 729] width 906 height 1168
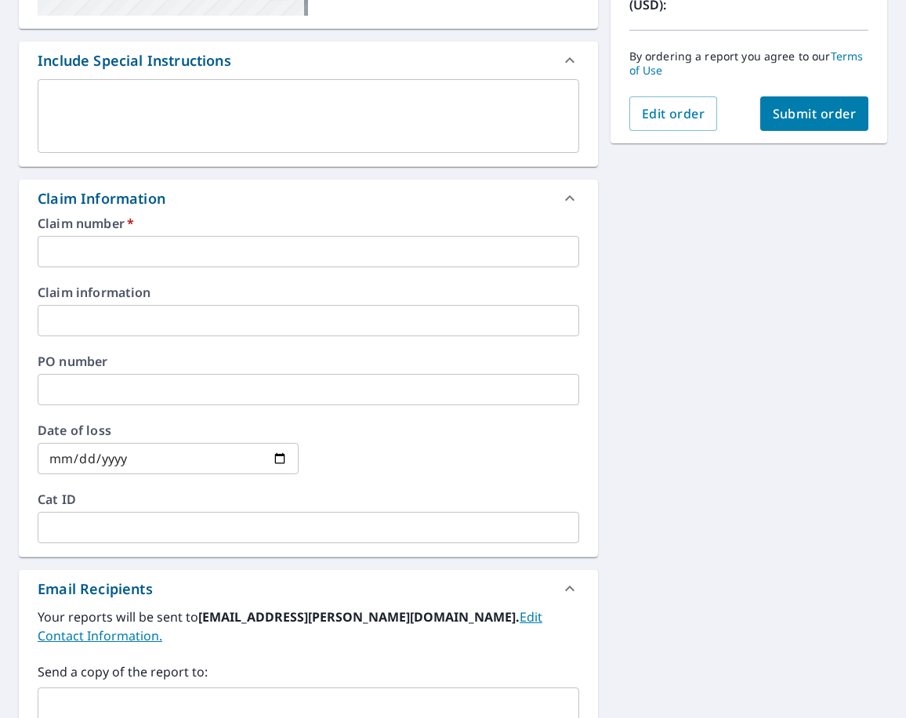
scroll to position [392, 0]
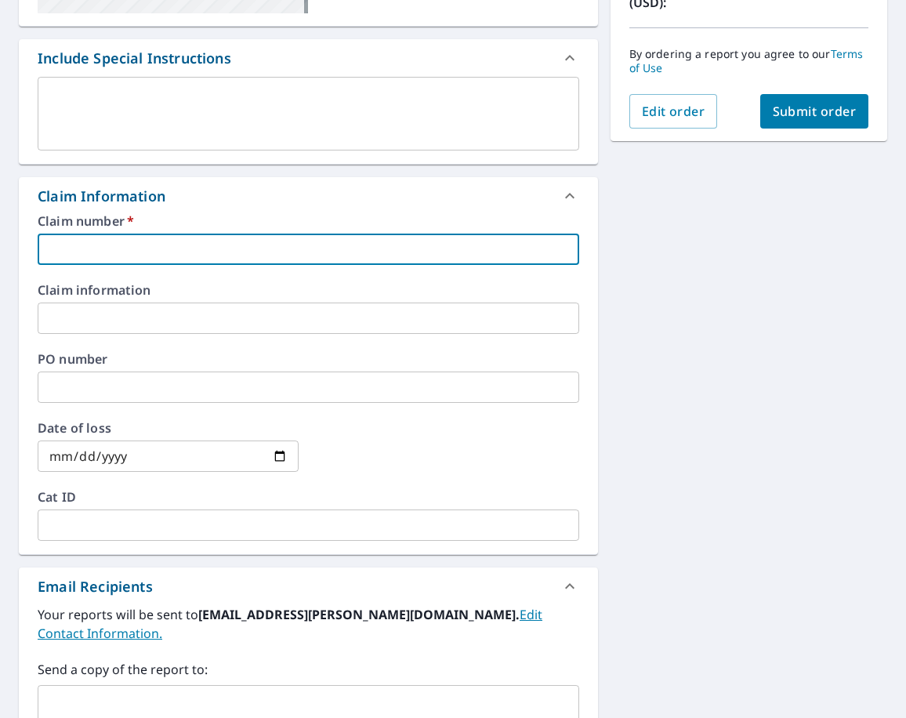
click at [68, 255] on input "text" at bounding box center [308, 249] width 541 height 31
type input "i"
checkbox input "true"
type input "i"
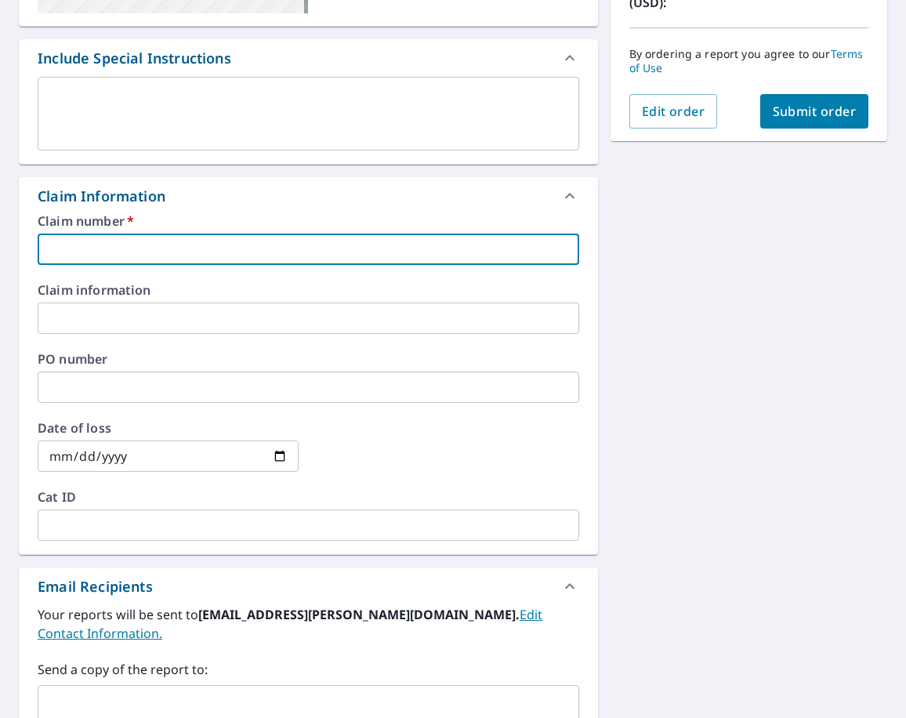
checkbox input "true"
type input "i"
checkbox input "true"
type input "iL"
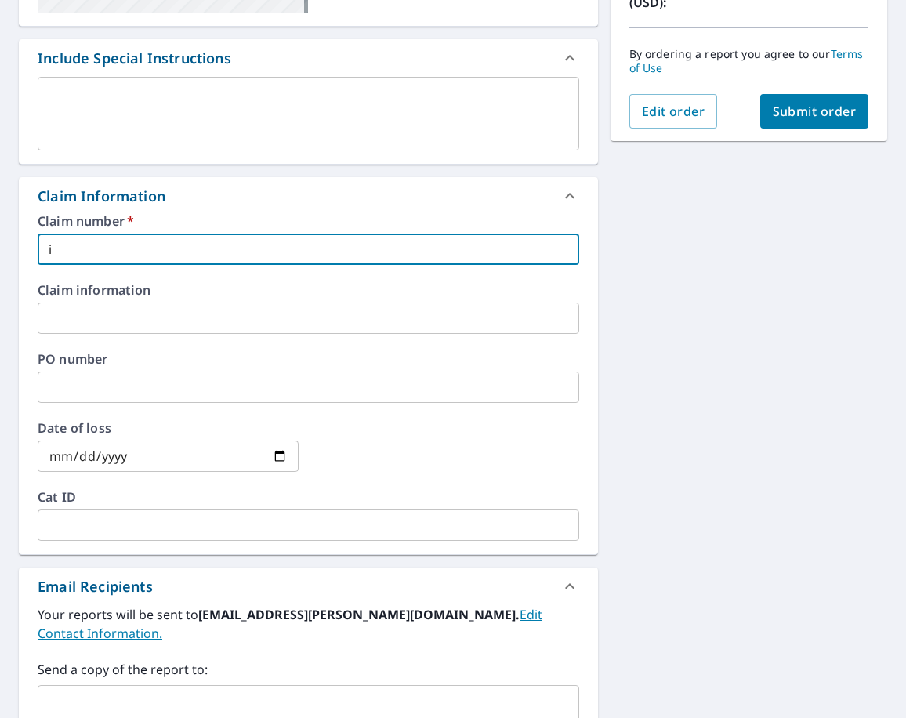
checkbox input "true"
type input "iLL"
checkbox input "true"
type input "iL"
checkbox input "true"
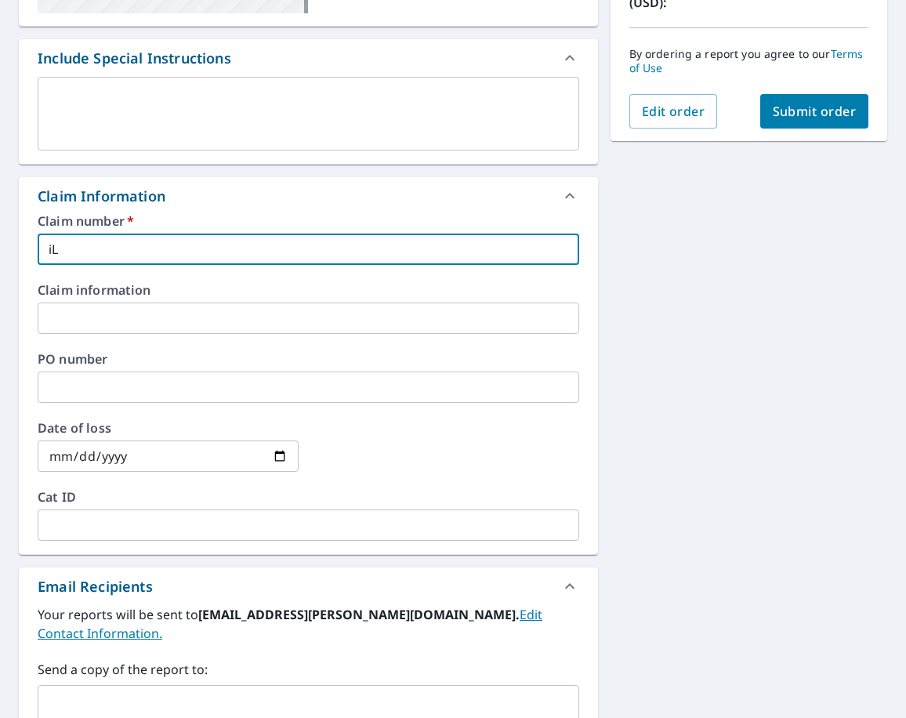
type input "i"
checkbox input "true"
type input "I"
checkbox input "true"
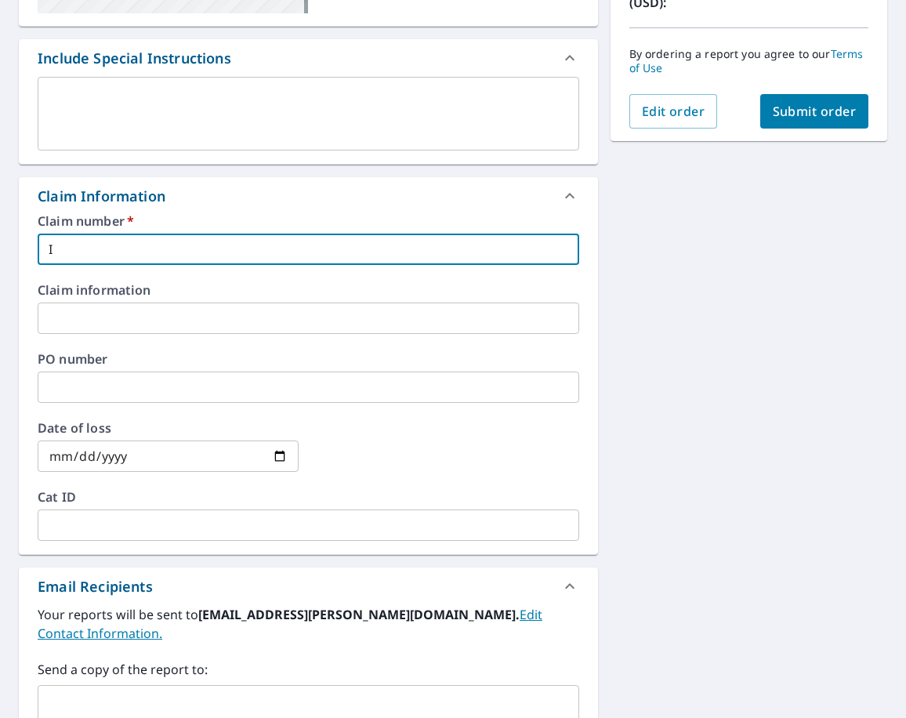
type input "Il"
checkbox input "true"
type input "Ill"
checkbox input "true"
type input "Illi"
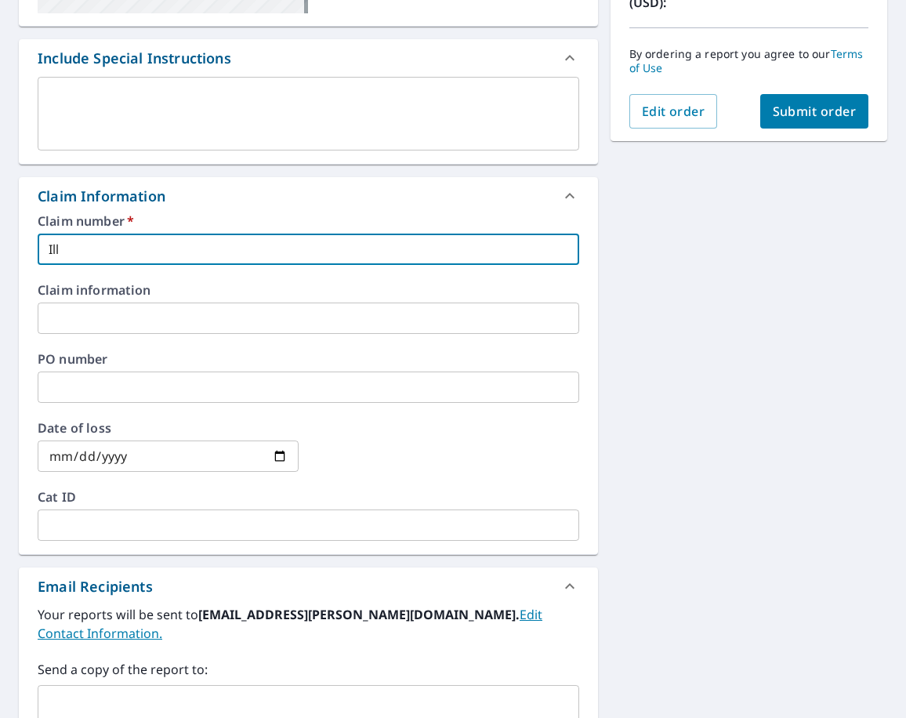
checkbox input "true"
type input "Illin"
checkbox input "true"
type input "Illino"
checkbox input "true"
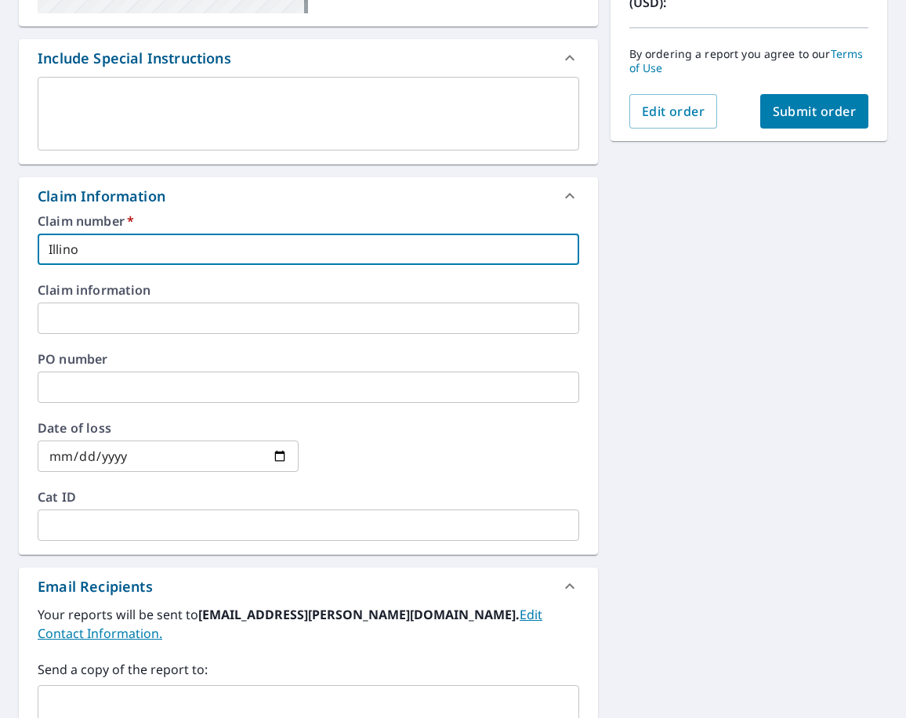
type input "Illinoi"
checkbox input "true"
type input "Illinoi"
checkbox input "true"
type input "Illinoi"
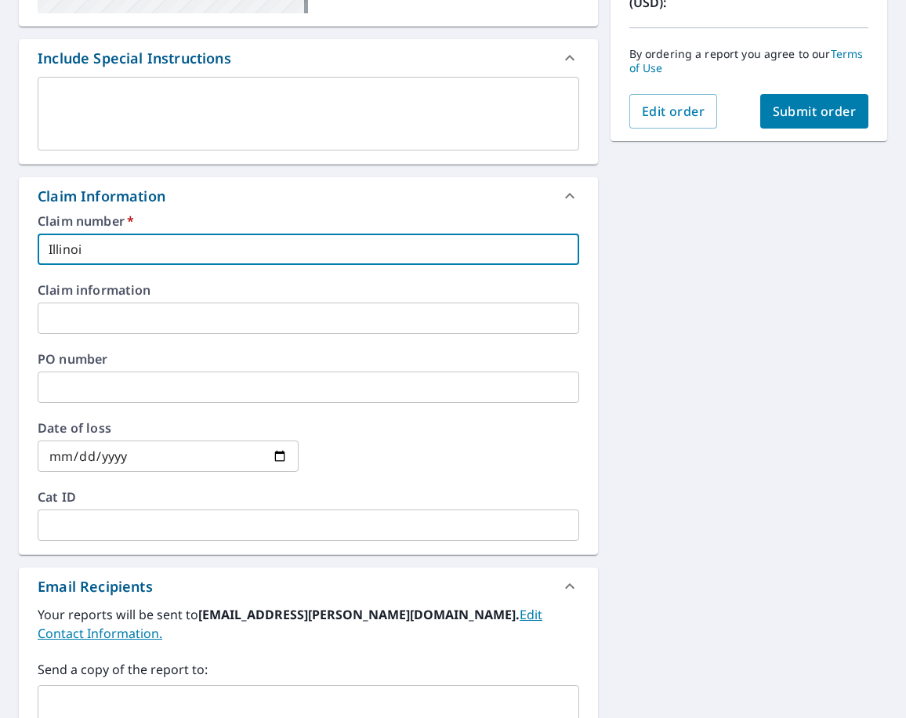
checkbox input "true"
type input "Illinoi"
checkbox input "true"
type input "Illinoi"
checkbox input "true"
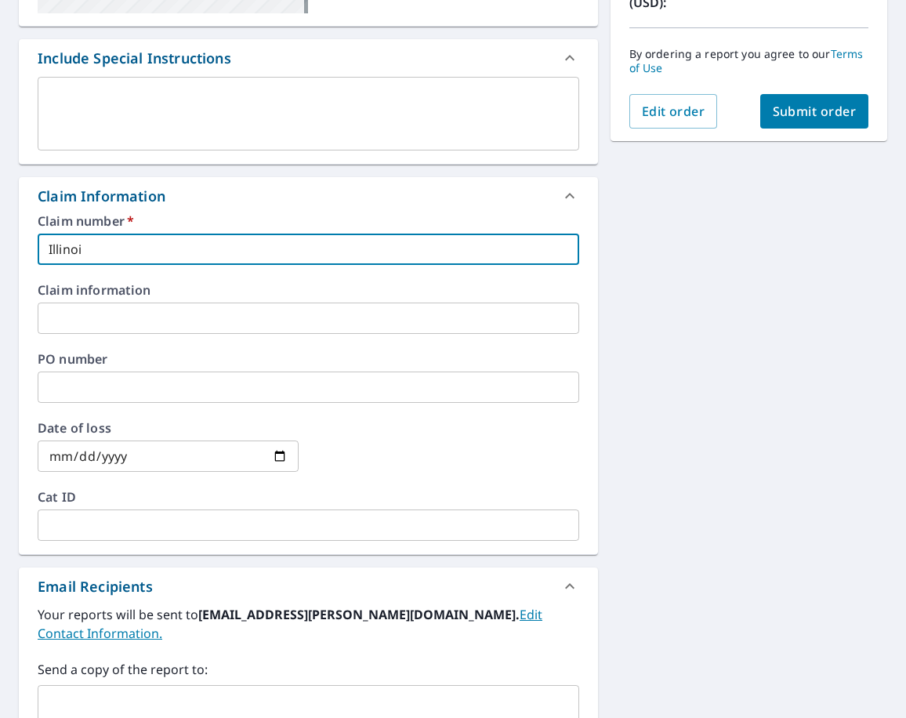
type input "[US_STATE]"
checkbox input "true"
type input "[US_STATE]"
checkbox input "true"
type input "[US_STATE] H"
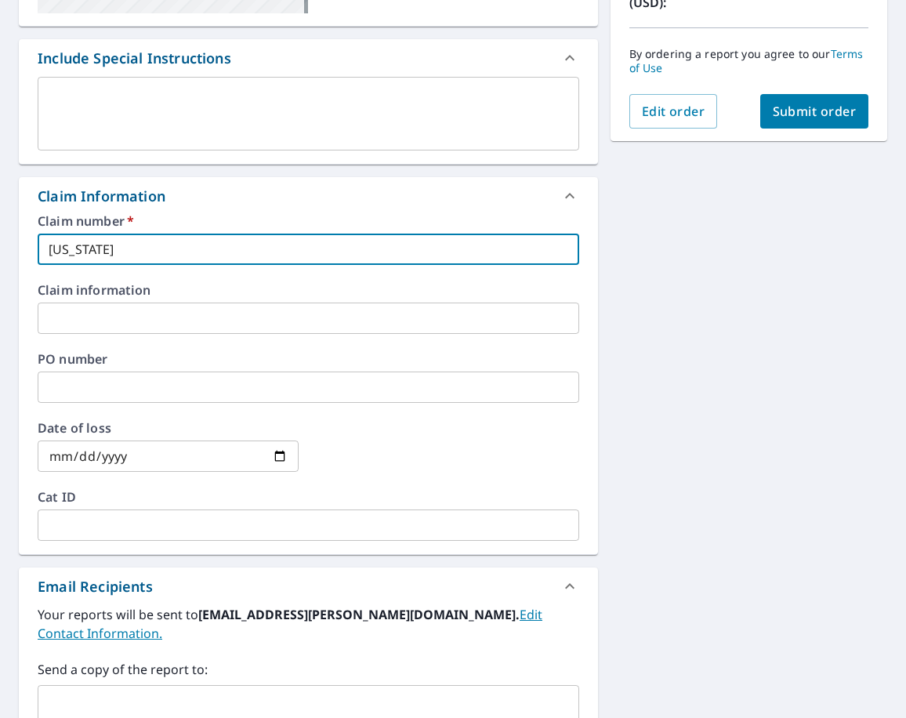
checkbox input "true"
type input "[US_STATE] Ho"
checkbox input "true"
type input "[US_STATE] Hom"
checkbox input "true"
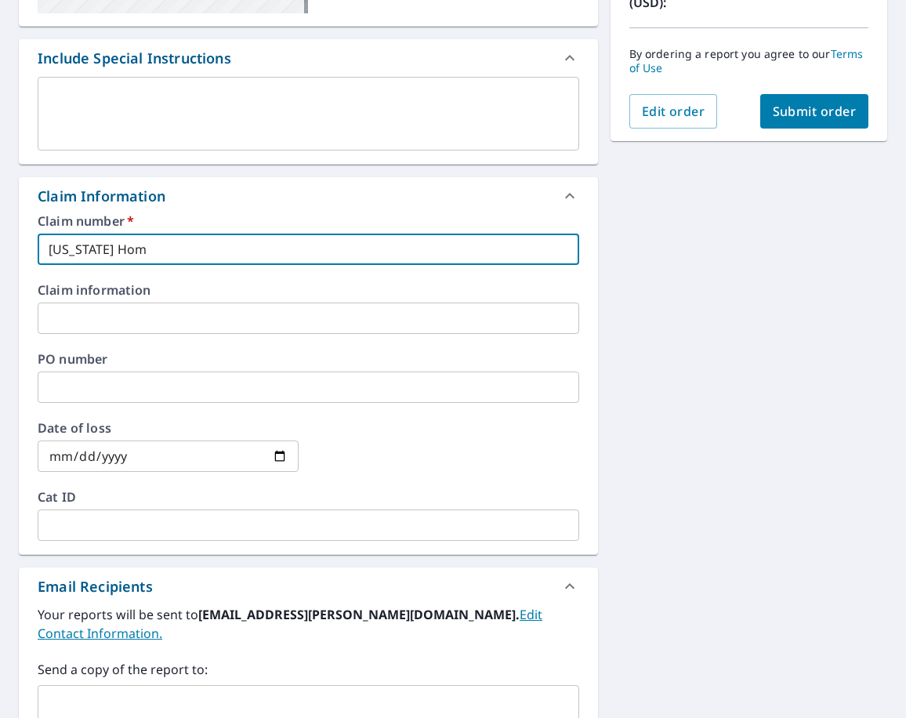
type input "[US_STATE] Home"
checkbox input "true"
type input "[US_STATE] Home"
checkbox input "true"
type input "[US_STATE] Home R"
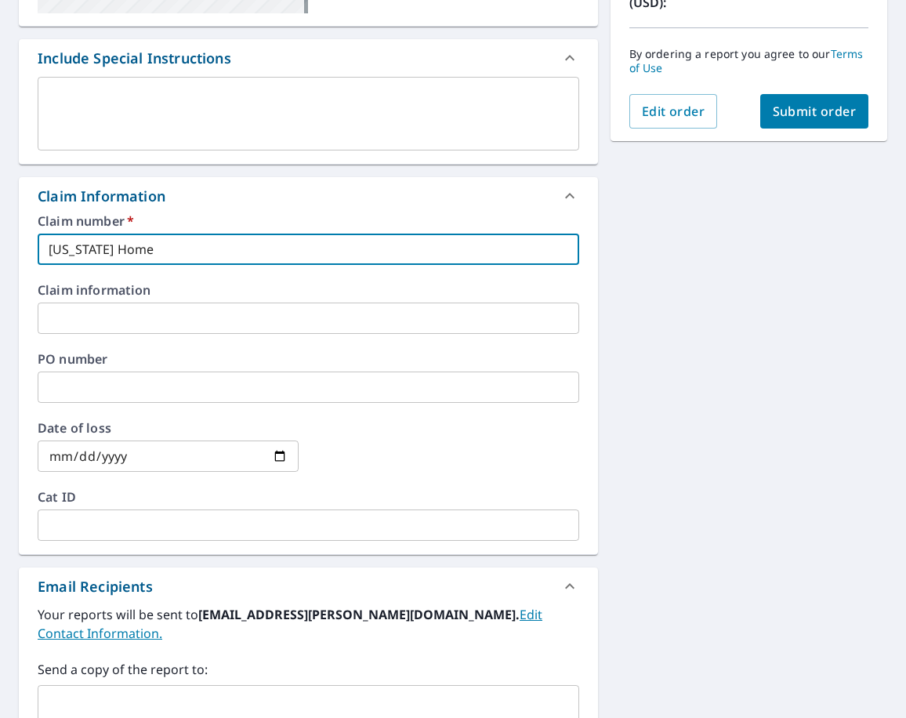
checkbox input "true"
type input "[US_STATE] Home RE"
checkbox input "true"
type input "[US_STATE] Home RER"
checkbox input "true"
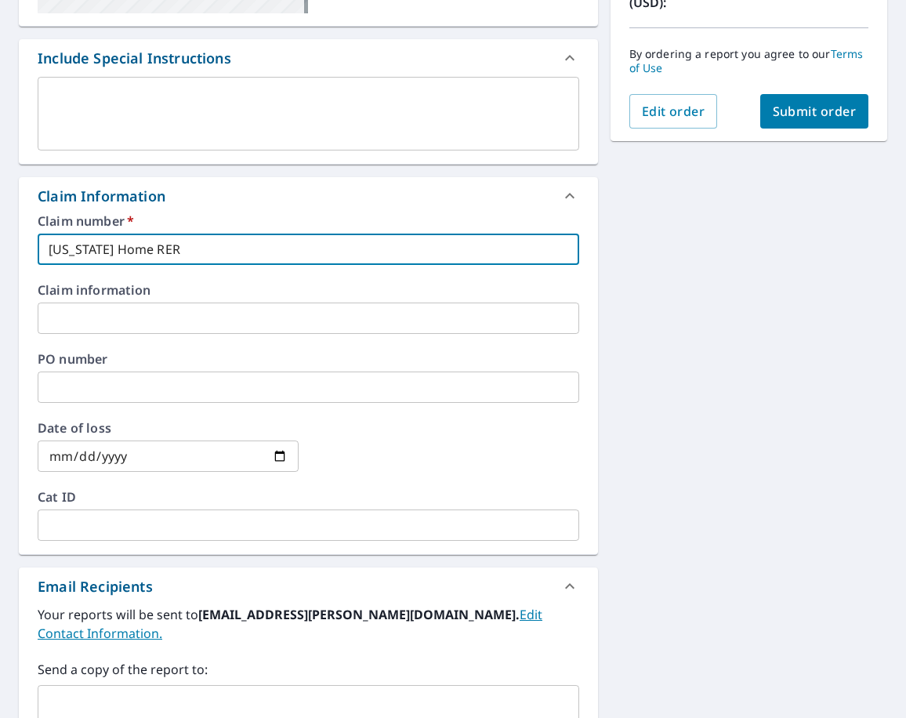
type input "[US_STATE] Home RERw"
checkbox input "true"
type input "[US_STATE] Home RERwm"
checkbox input "true"
type input "[US_STATE] Home RERw"
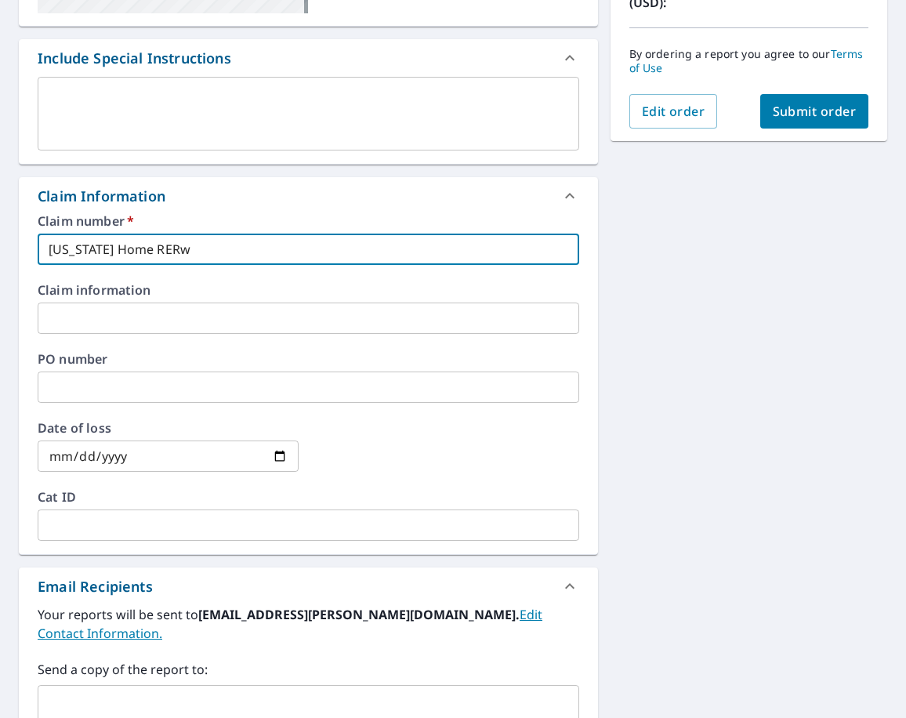
checkbox input "true"
type input "[US_STATE] Home RER"
checkbox input "true"
type input "[US_STATE] Home RE"
checkbox input "true"
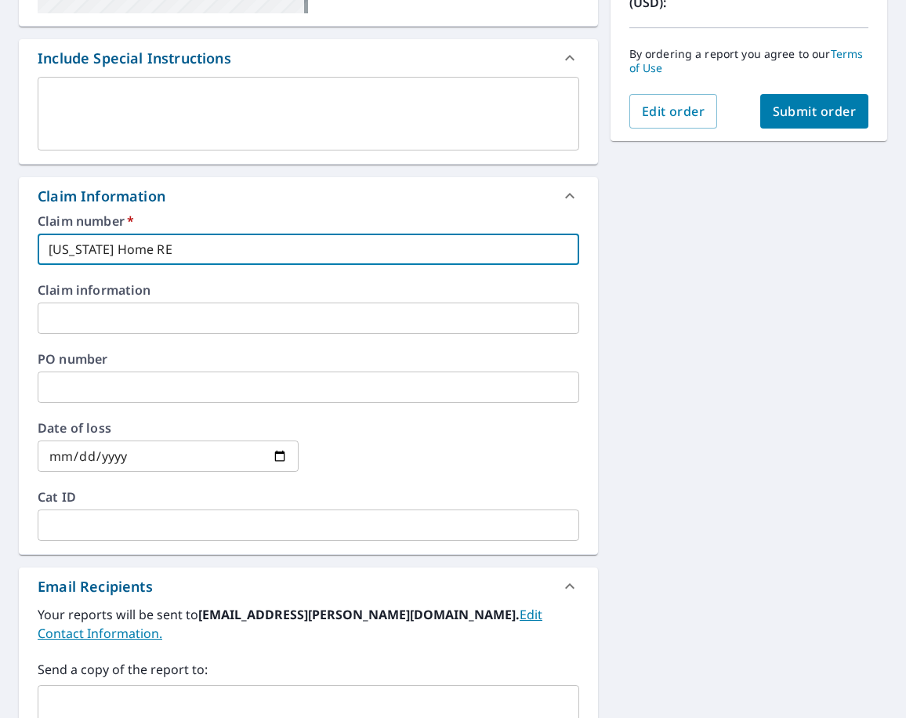
type input "[US_STATE] Home R"
checkbox input "true"
type input "[US_STATE] Home Rw"
checkbox input "true"
type input "[US_STATE] Home Rwm"
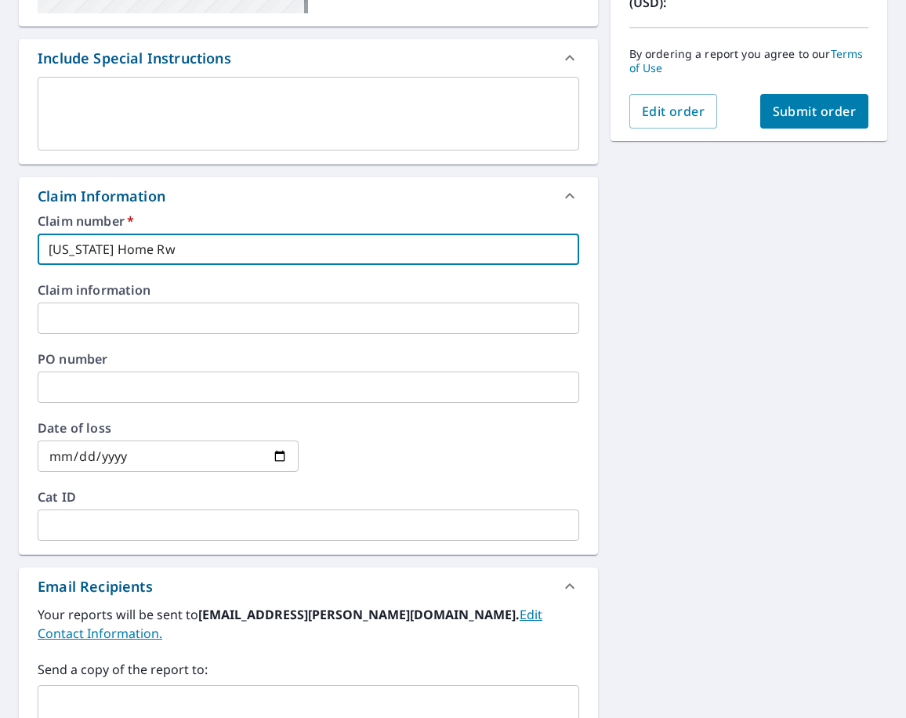
checkbox input "true"
type input "[US_STATE] Home Rw"
checkbox input "true"
type input "[US_STATE] Home R"
checkbox input "true"
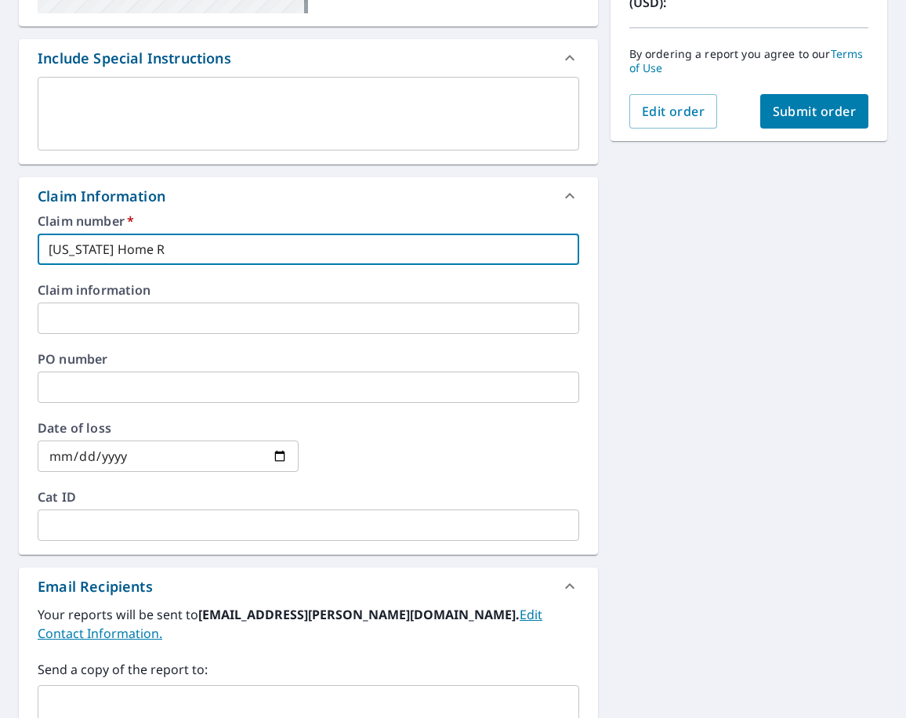
type input "[US_STATE] Home Re"
checkbox input "true"
type input "[US_STATE] Home R"
checkbox input "true"
type input "[US_STATE] Home Re"
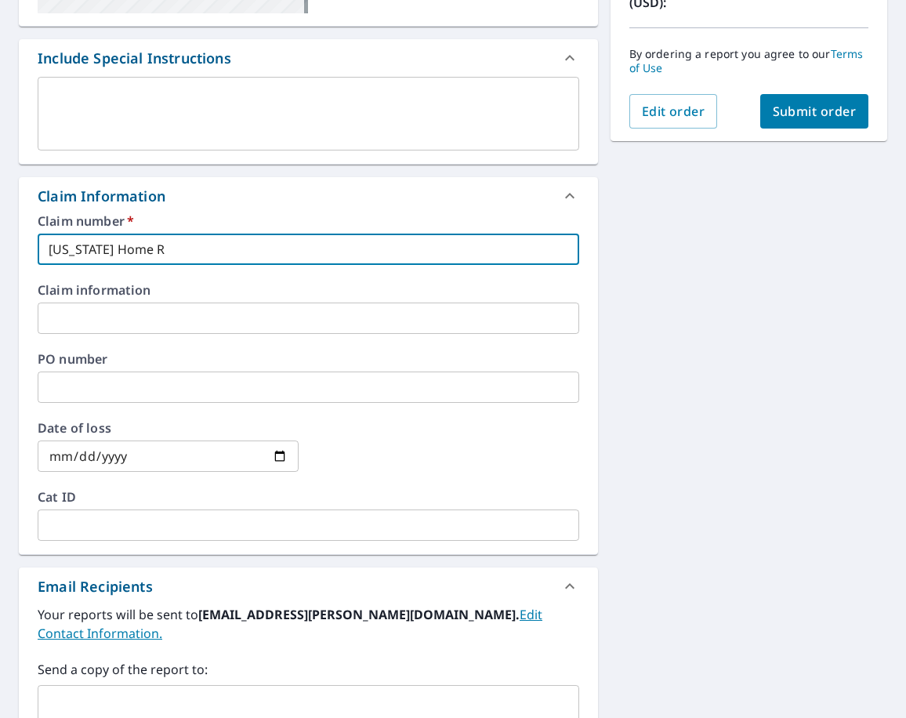
checkbox input "true"
type input "[US_STATE] Home Rem"
checkbox input "true"
type input "[US_STATE] Home Rem"
checkbox input "true"
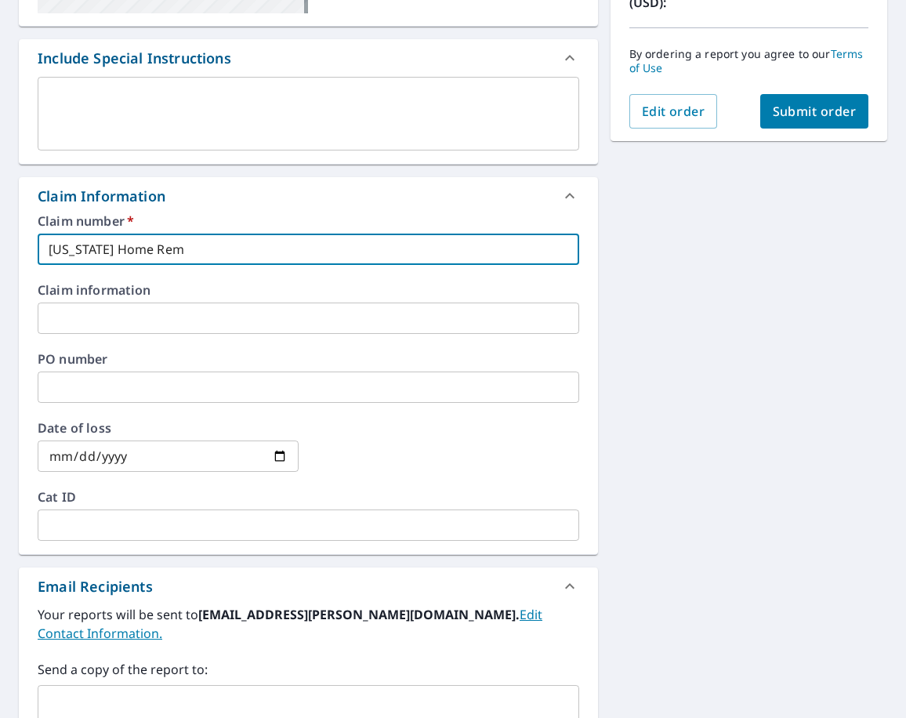
type input "[US_STATE] Home Rem -"
checkbox input "true"
type input "[US_STATE] Home Rem"
checkbox input "true"
type input "[US_STATE] Home Rem"
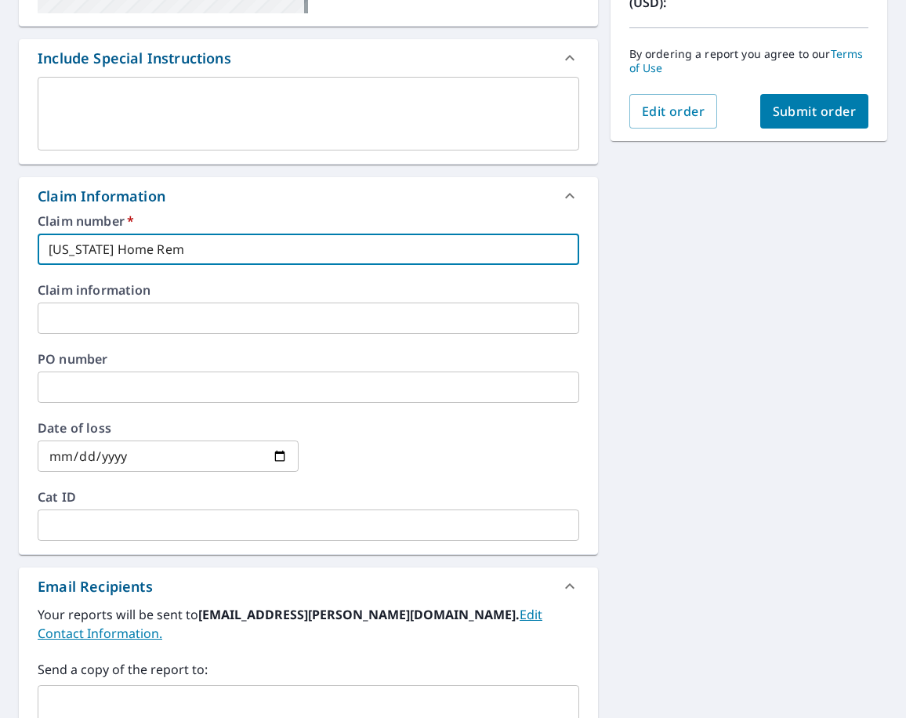
checkbox input "true"
type input "[US_STATE] Home Rem-"
checkbox input "true"
type input "[US_STATE] Home Rem-0"
checkbox input "true"
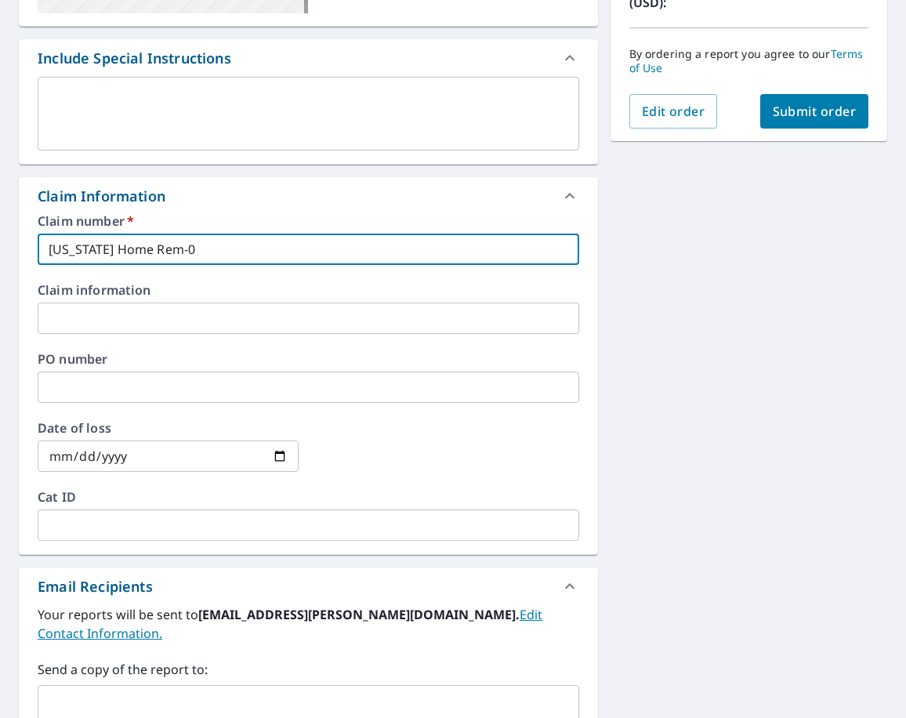
type input "[US_STATE] Home Rem-0"
checkbox input "true"
type input "[US_STATE] Home Rem-0"
checkbox input "true"
type input "[US_STATE] Home Rem-"
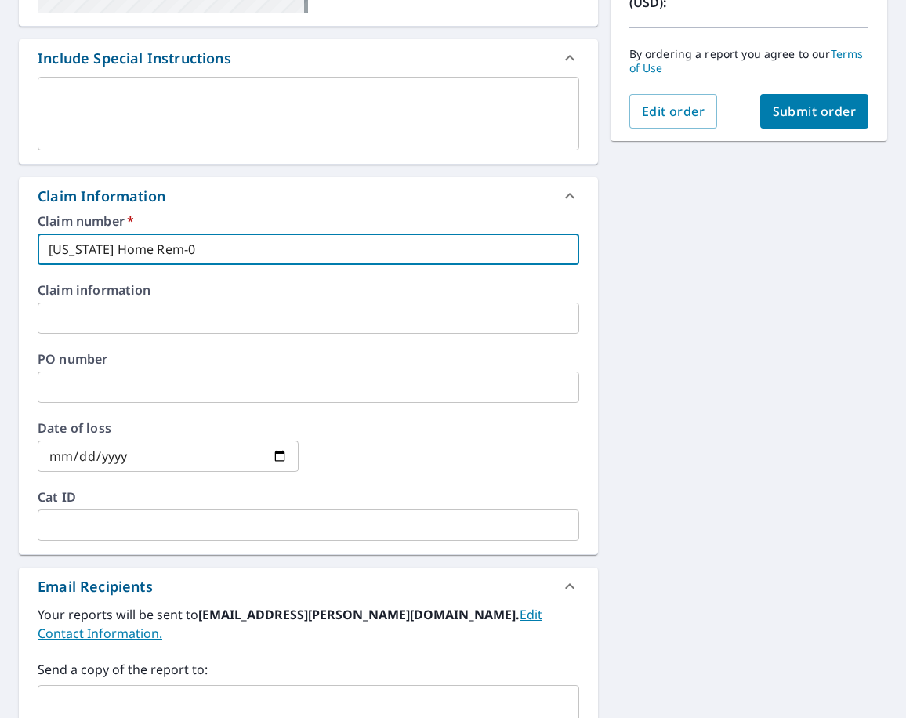
checkbox input "true"
type input "[US_STATE] Home Rem-"
checkbox input "true"
type input "[US_STATE] Home Rem- 7"
checkbox input "true"
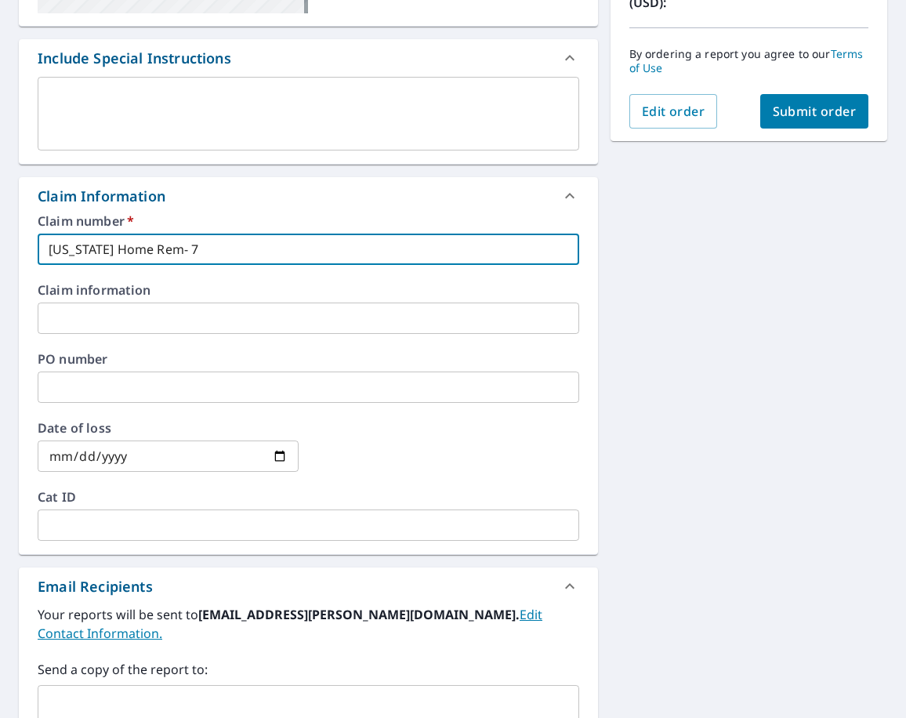
type input "[US_STATE] Home Rem- 70"
checkbox input "true"
type input "[US_STATE] Home Rem- 700"
checkbox input "true"
type input "[US_STATE] Home Rem- 7001"
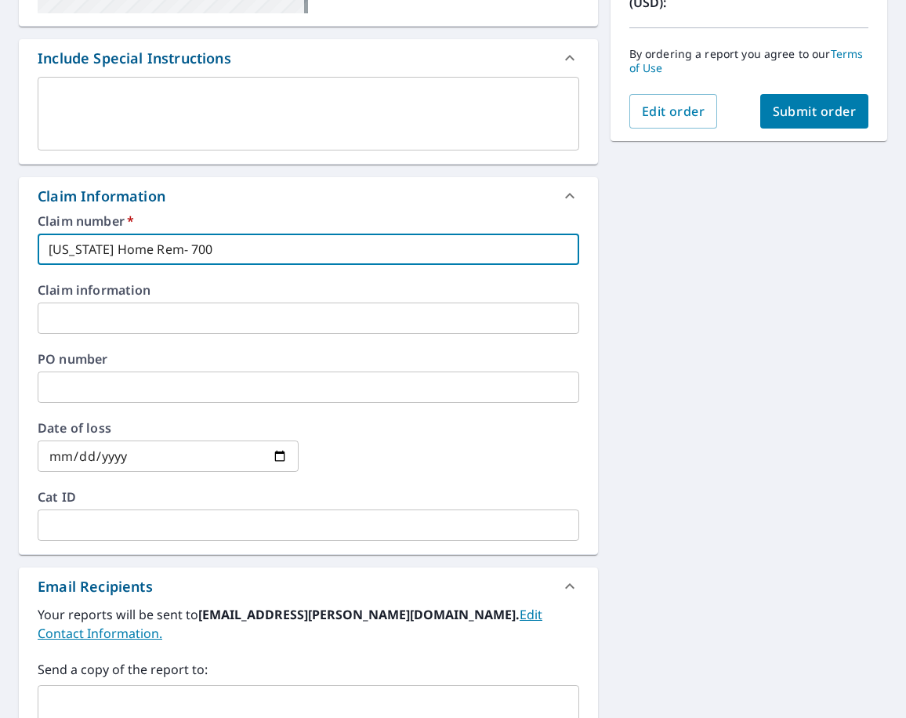
checkbox input "true"
type input "[US_STATE] Home Rem- 7001"
checkbox input "true"
type input "[US_STATE] Home Rem- 7001 W"
checkbox input "true"
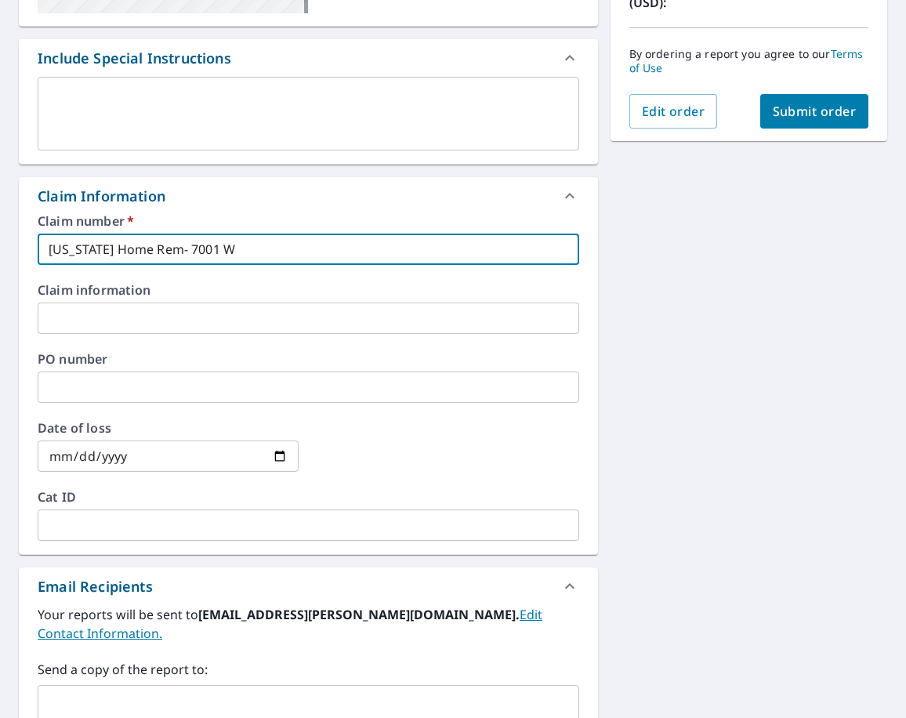
type input "[US_STATE] Home Rem- 7001 W"
checkbox input "true"
type input "[US_STATE] Home Rem- 7001 [PERSON_NAME]"
checkbox input "true"
type input "[US_STATE] Home Rem- 7001 W Me"
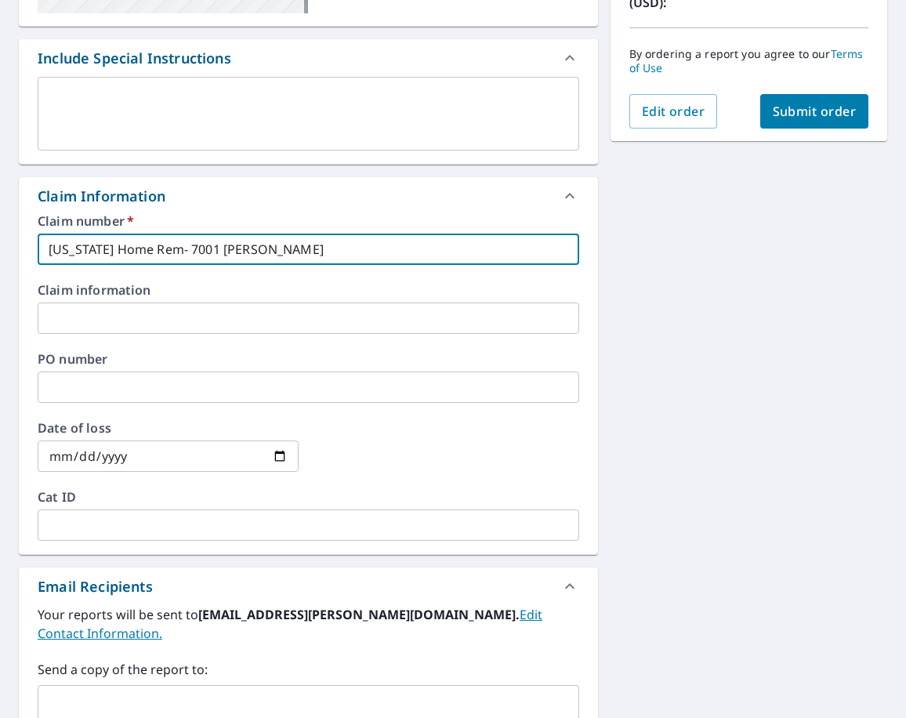
checkbox input "true"
type input "[US_STATE] Home Rem- 7001 W Med"
checkbox input "true"
type input "[US_STATE] Home Rem- 7001 W Me"
checkbox input "true"
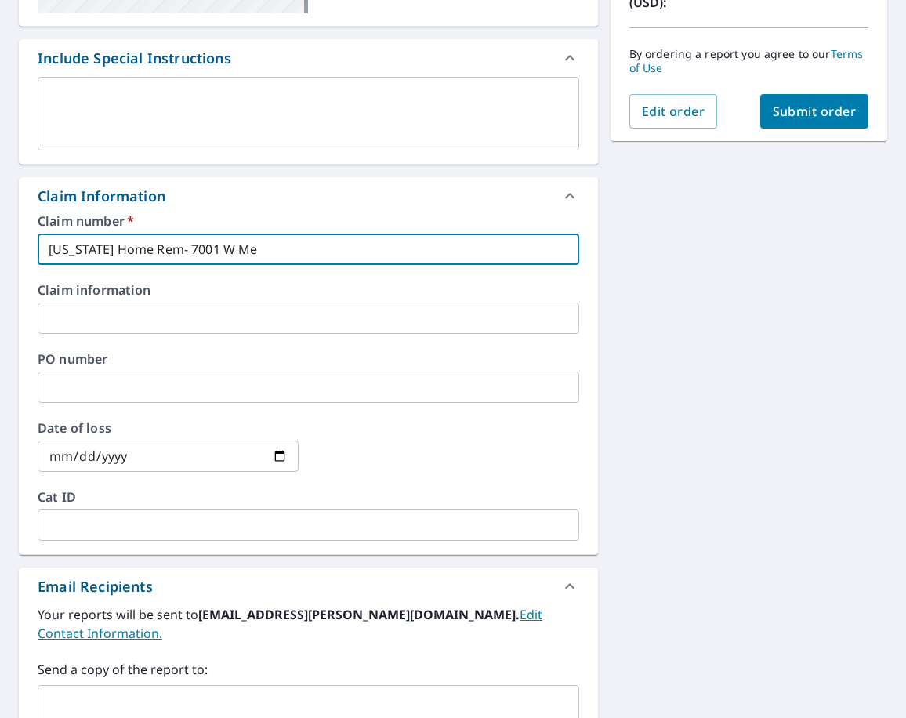
type input "[US_STATE] Home Rem- 7001 W Mea"
checkbox input "true"
type input "[US_STATE] Home Rem- [STREET_ADDRESS][PERSON_NAME]"
checkbox input "true"
type input "[US_STATE] Home Rem- [STREET_ADDRESS]"
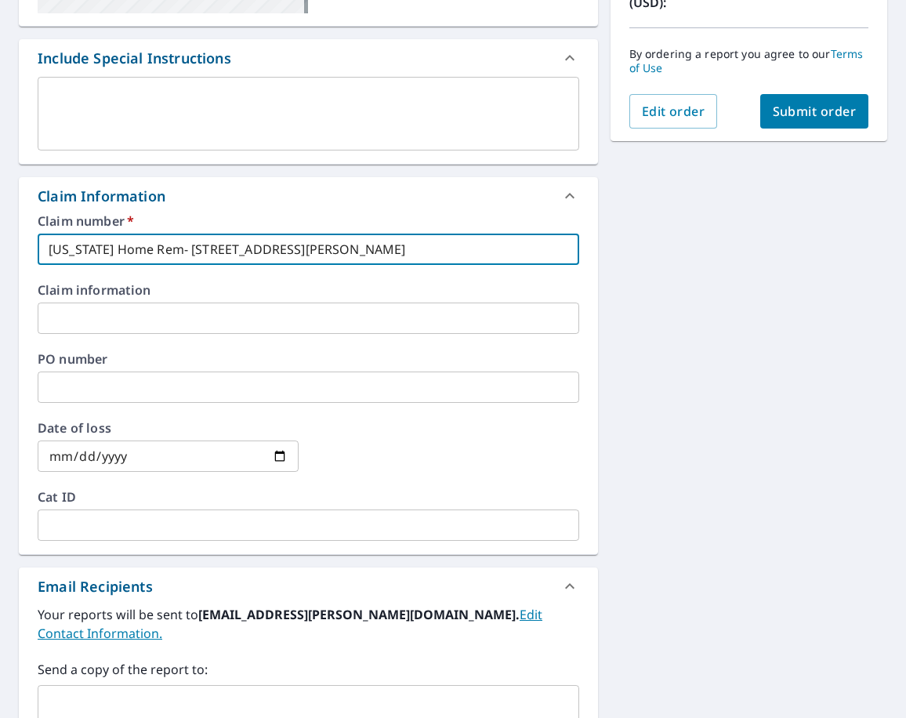
checkbox input "true"
type input "[US_STATE] Home Rem- [STREET_ADDRESS]"
checkbox input "true"
type input "[US_STATE] Home Rem- [STREET_ADDRESS]"
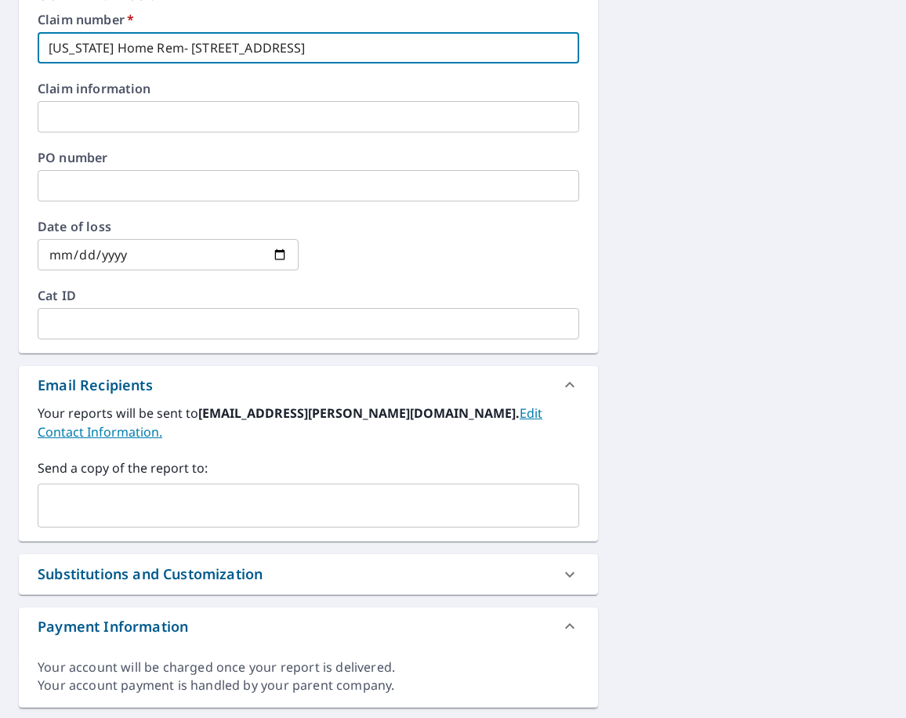
scroll to position [628, 0]
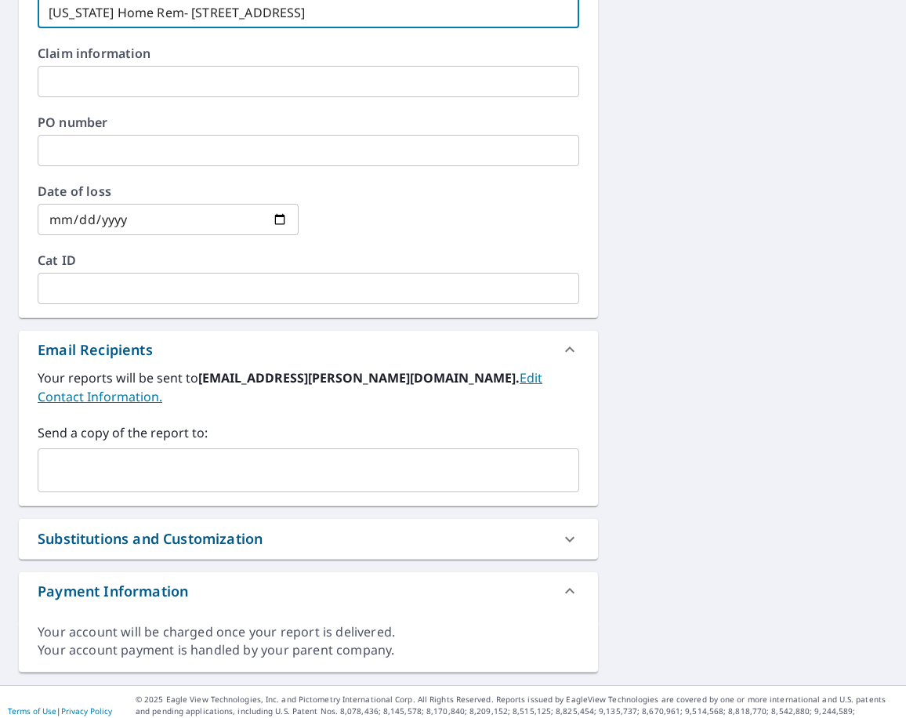
click at [120, 455] on input "text" at bounding box center [297, 470] width 504 height 30
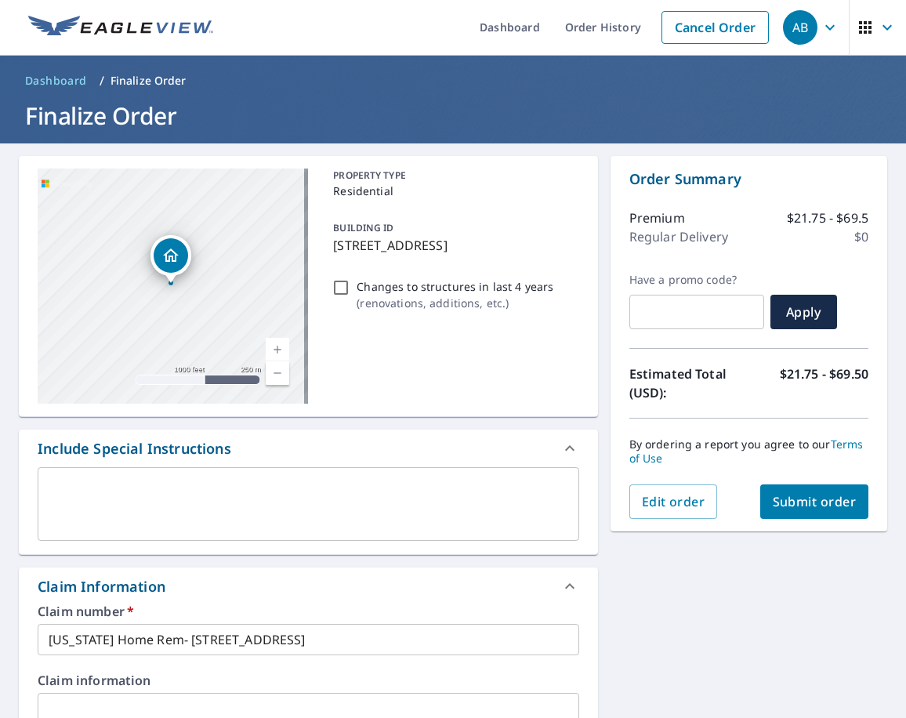
scroll to position [0, 0]
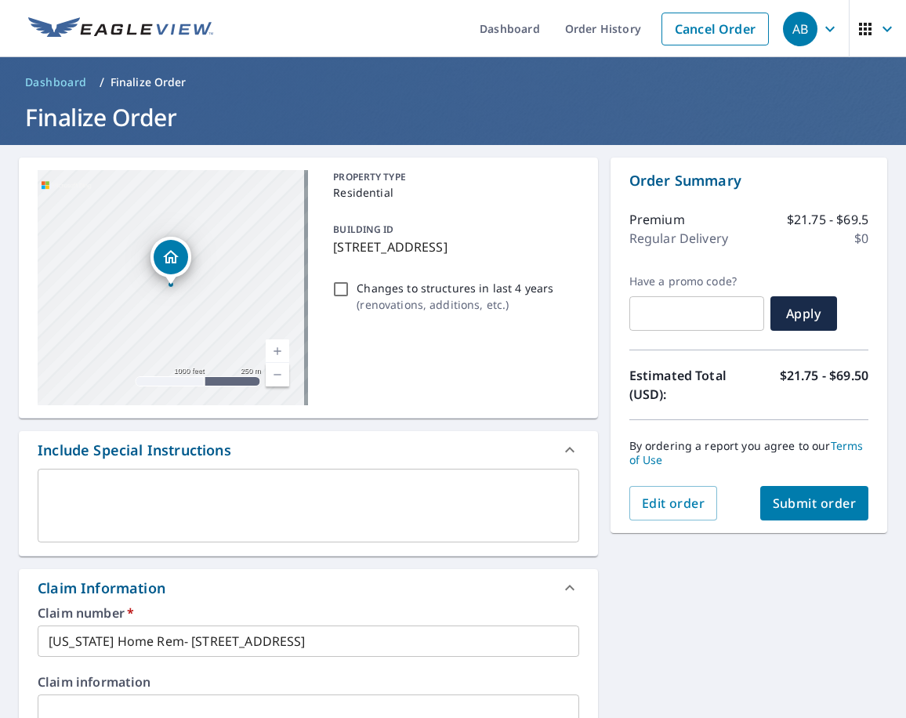
click at [832, 509] on span "Submit order" at bounding box center [815, 502] width 84 height 17
